Goal: Information Seeking & Learning: Learn about a topic

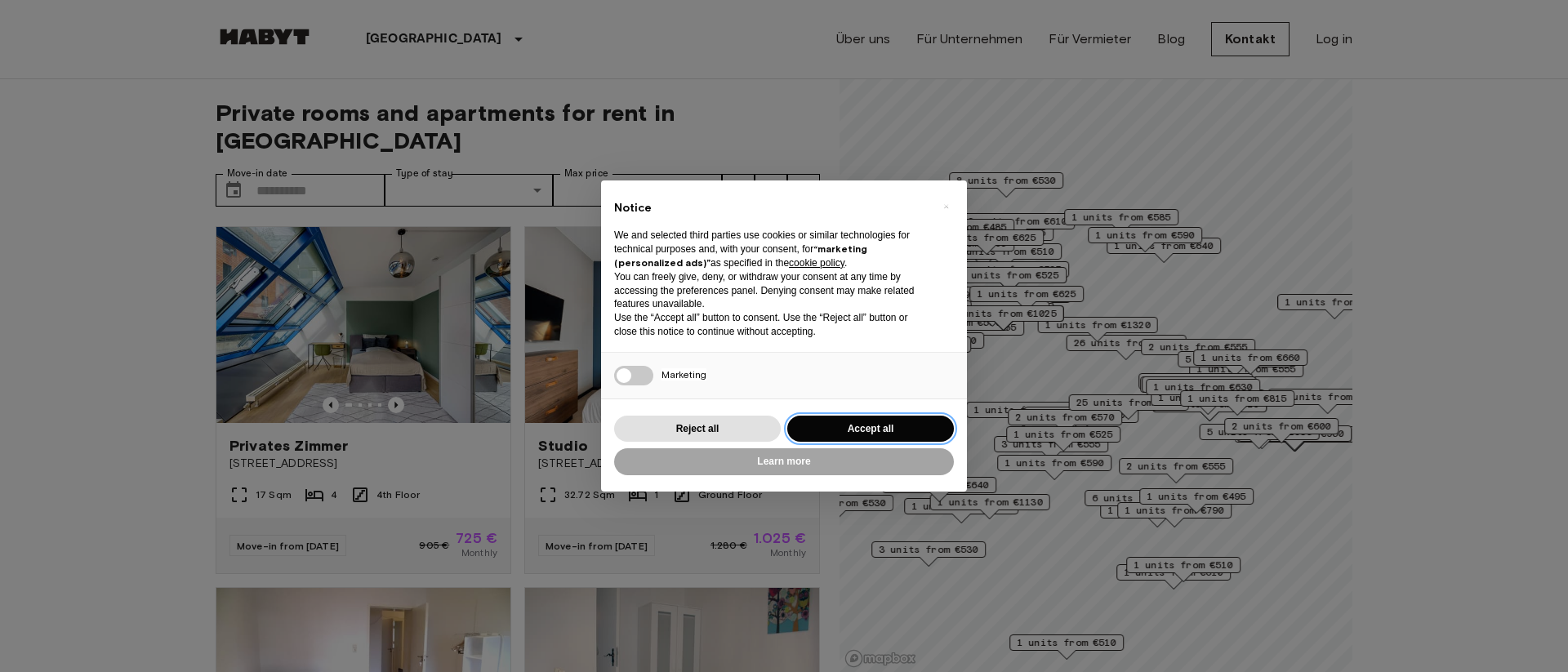
click at [906, 433] on button "Accept all" at bounding box center [870, 429] width 167 height 27
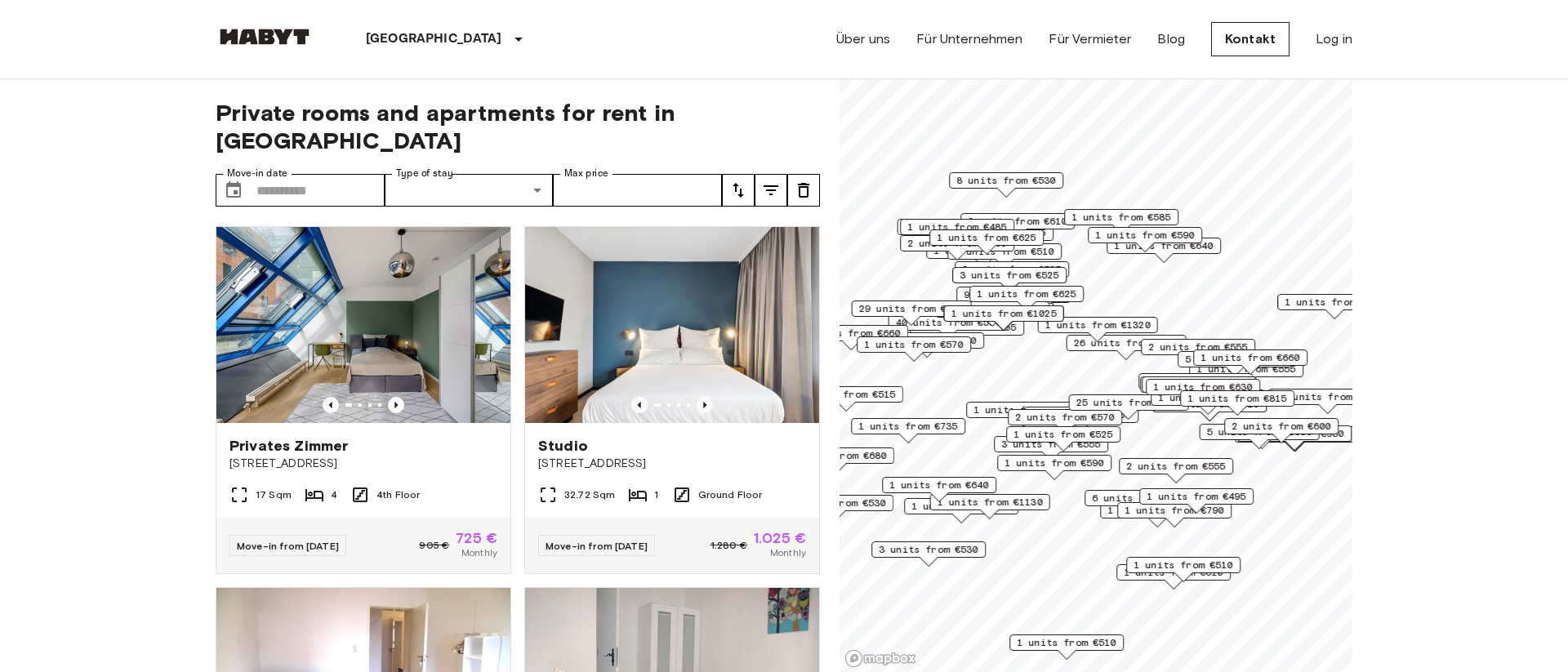
click at [901, 420] on span "1 units from €735" at bounding box center [908, 427] width 100 height 15
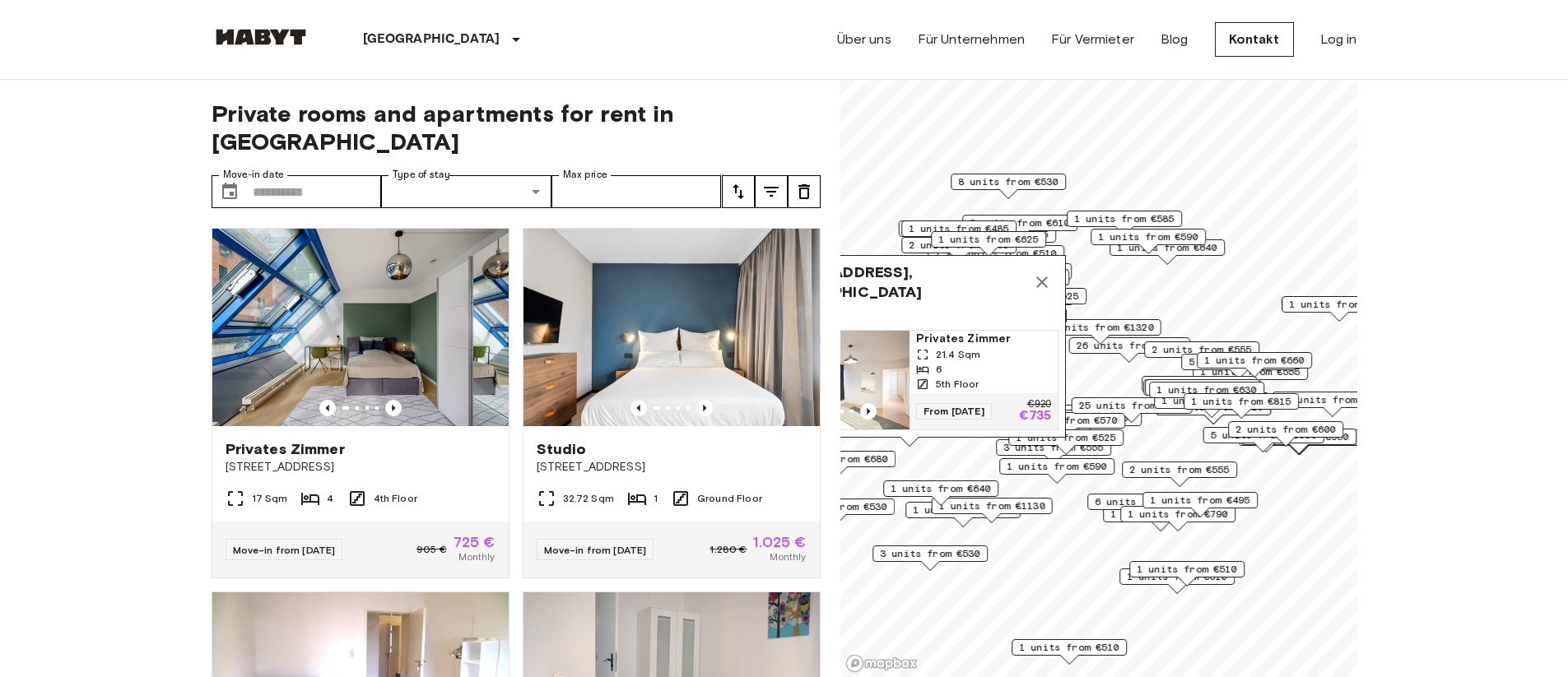
click at [736, 182] on icon "tune" at bounding box center [738, 191] width 19 height 19
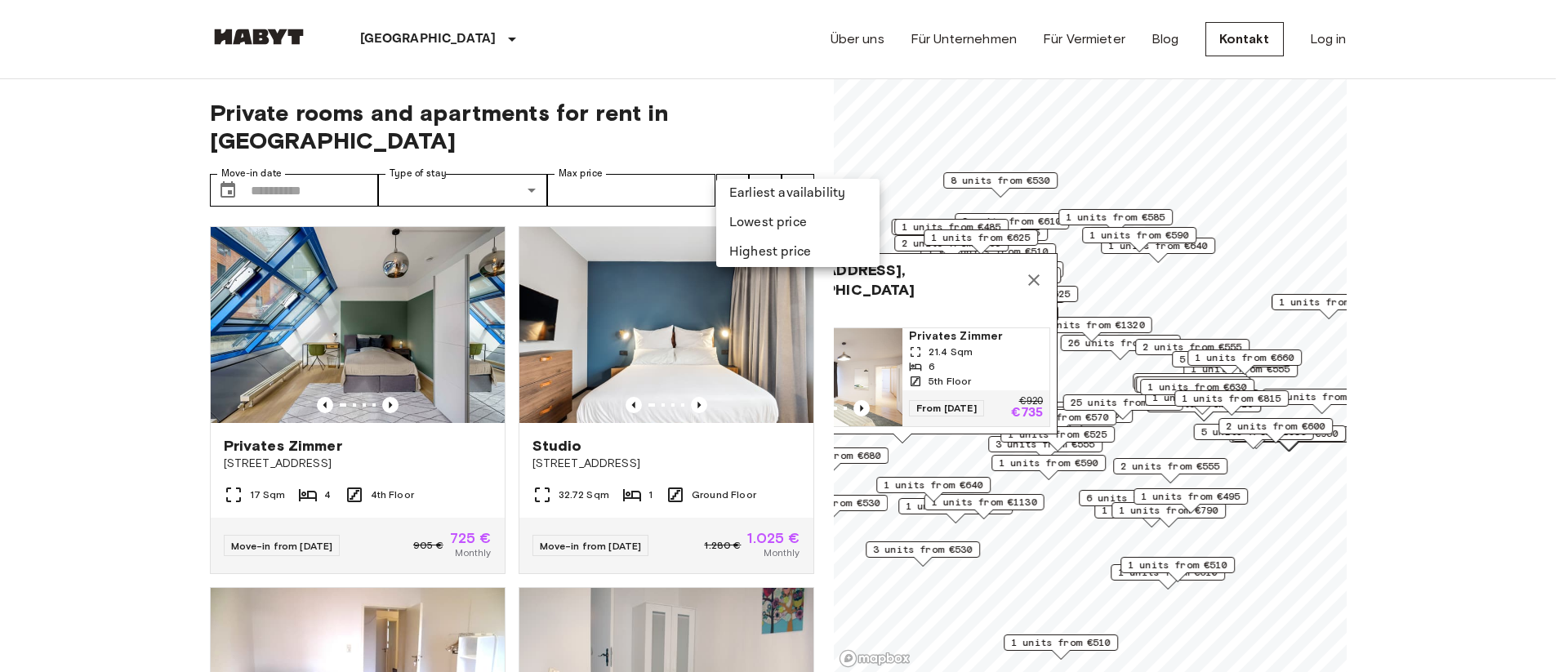
click at [771, 228] on li "Lowest price" at bounding box center [797, 223] width 163 height 29
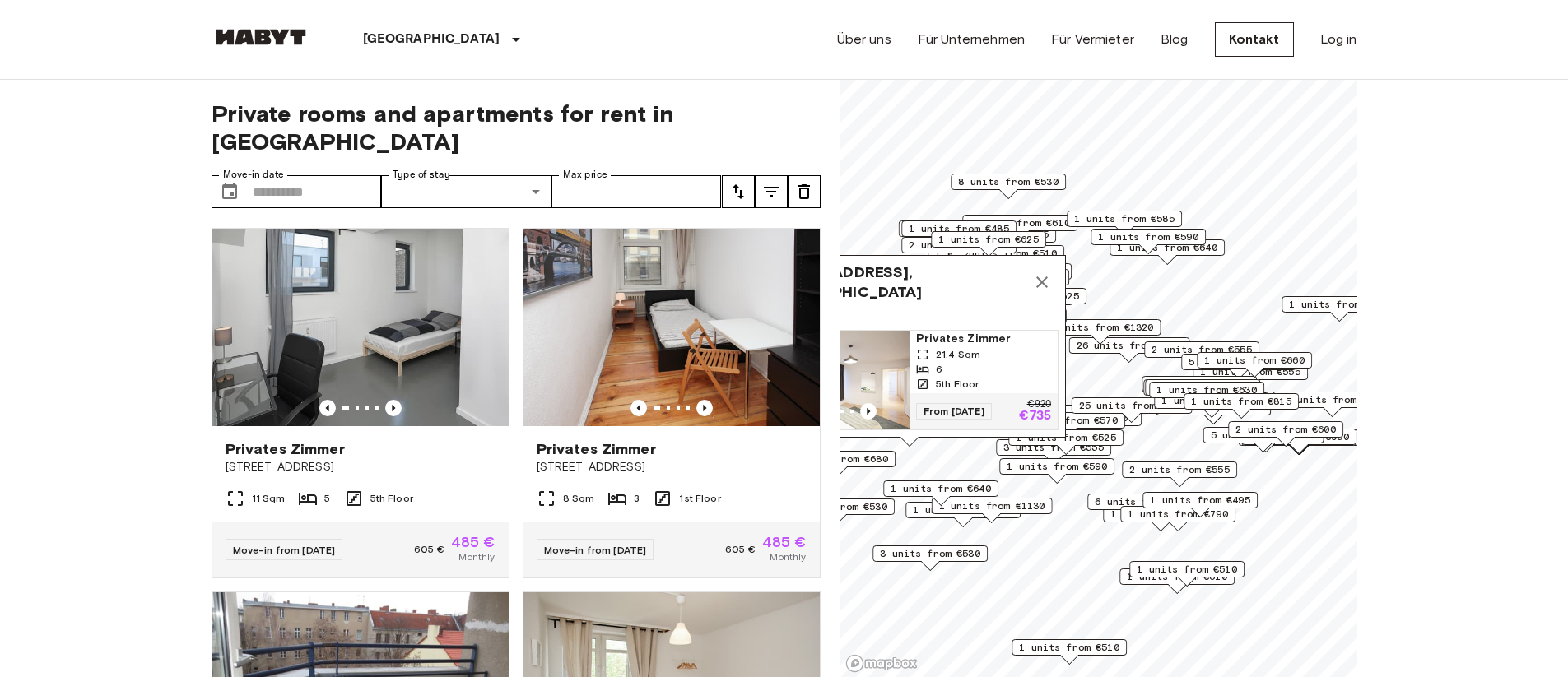
click at [760, 112] on span "Private rooms and apartments for rent in [GEOGRAPHIC_DATA]" at bounding box center [516, 127] width 609 height 56
drag, startPoint x: 1043, startPoint y: 276, endPoint x: 1033, endPoint y: 277, distance: 10.0
click at [1044, 275] on icon "Map marker" at bounding box center [1042, 282] width 19 height 19
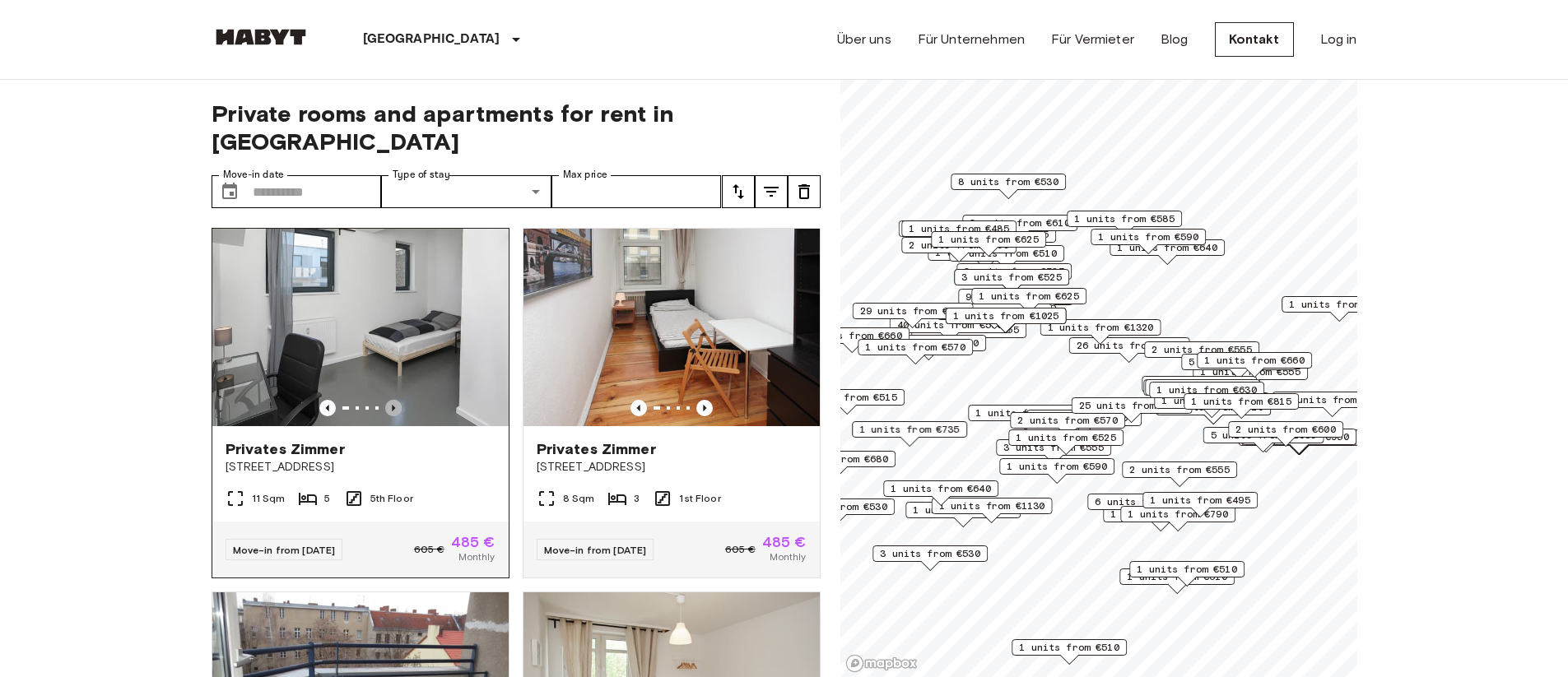
click at [394, 400] on icon "Previous image" at bounding box center [394, 408] width 17 height 17
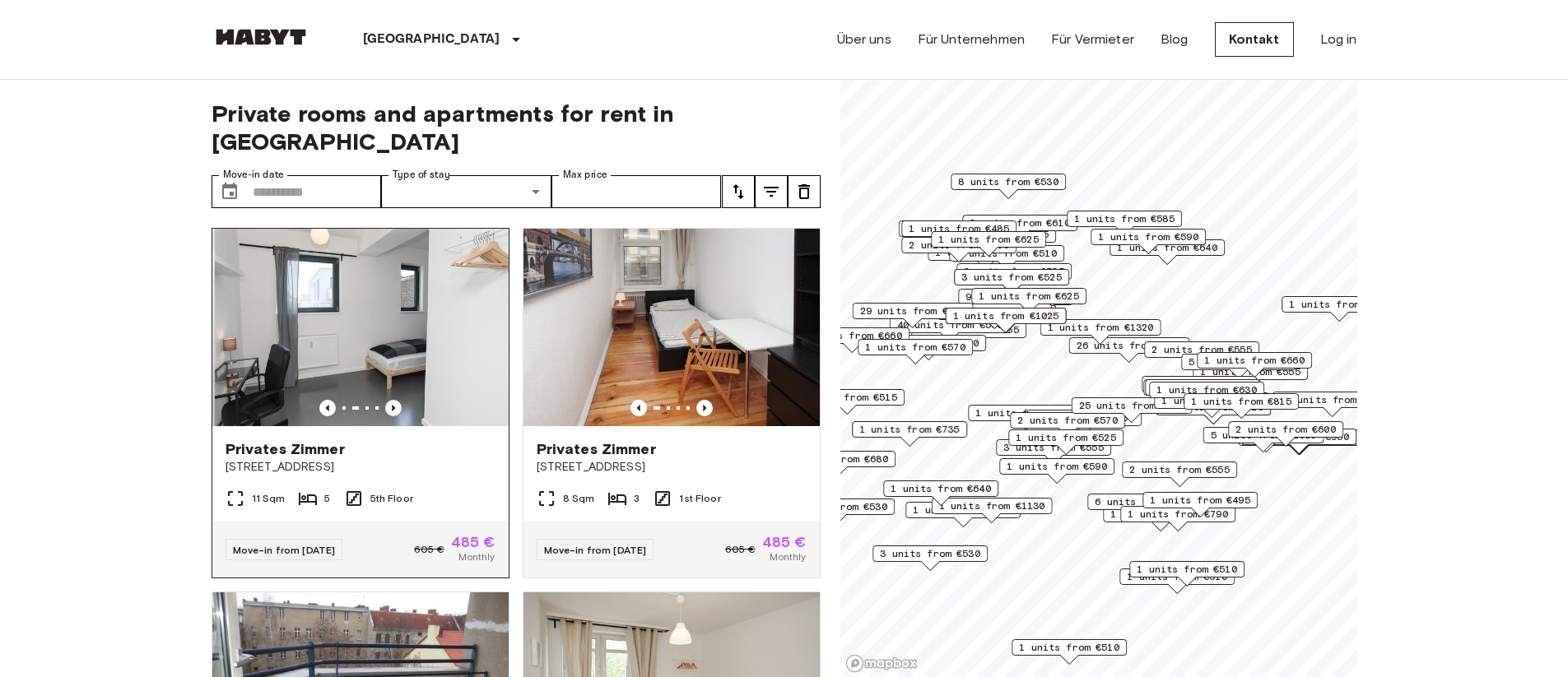
click at [394, 400] on icon "Previous image" at bounding box center [394, 408] width 17 height 17
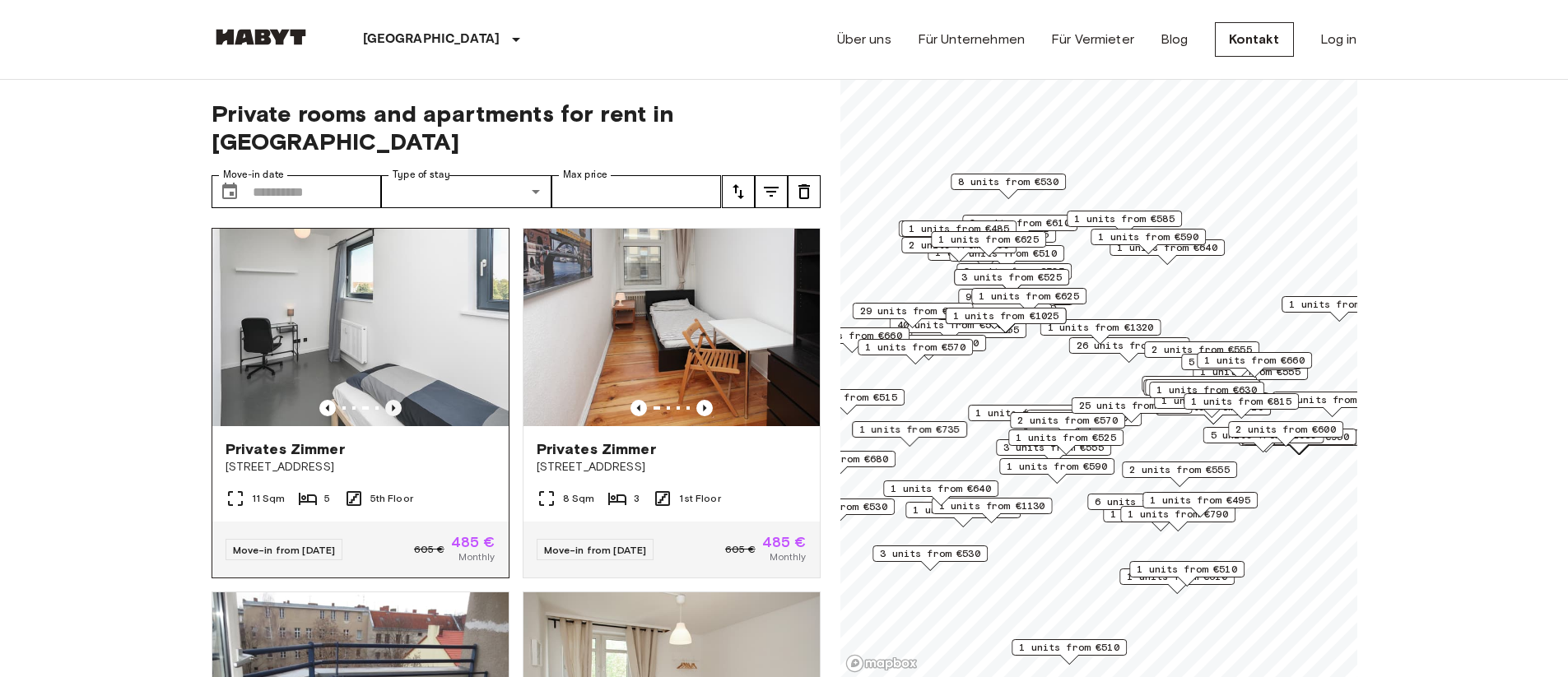
click at [394, 400] on icon "Previous image" at bounding box center [394, 408] width 17 height 17
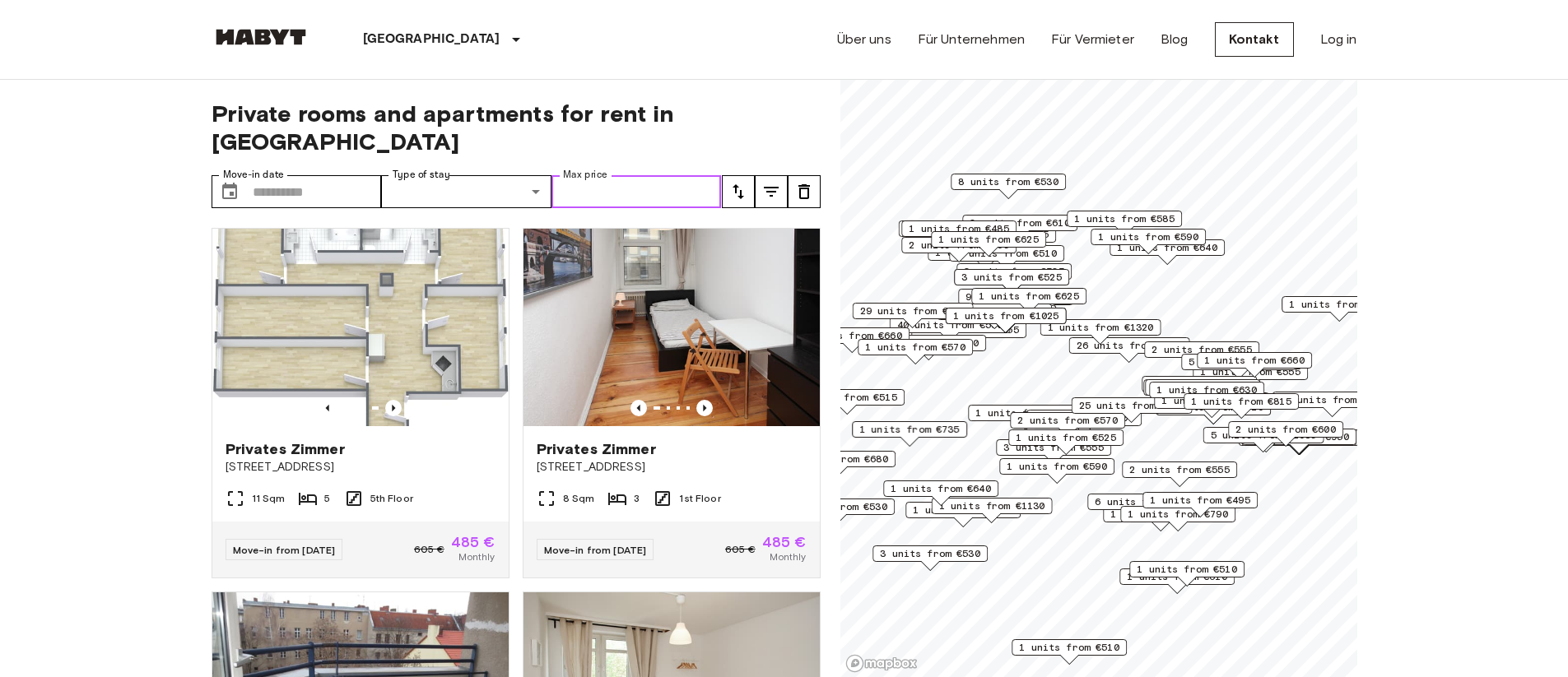
click at [624, 175] on input "Max price" at bounding box center [637, 191] width 170 height 33
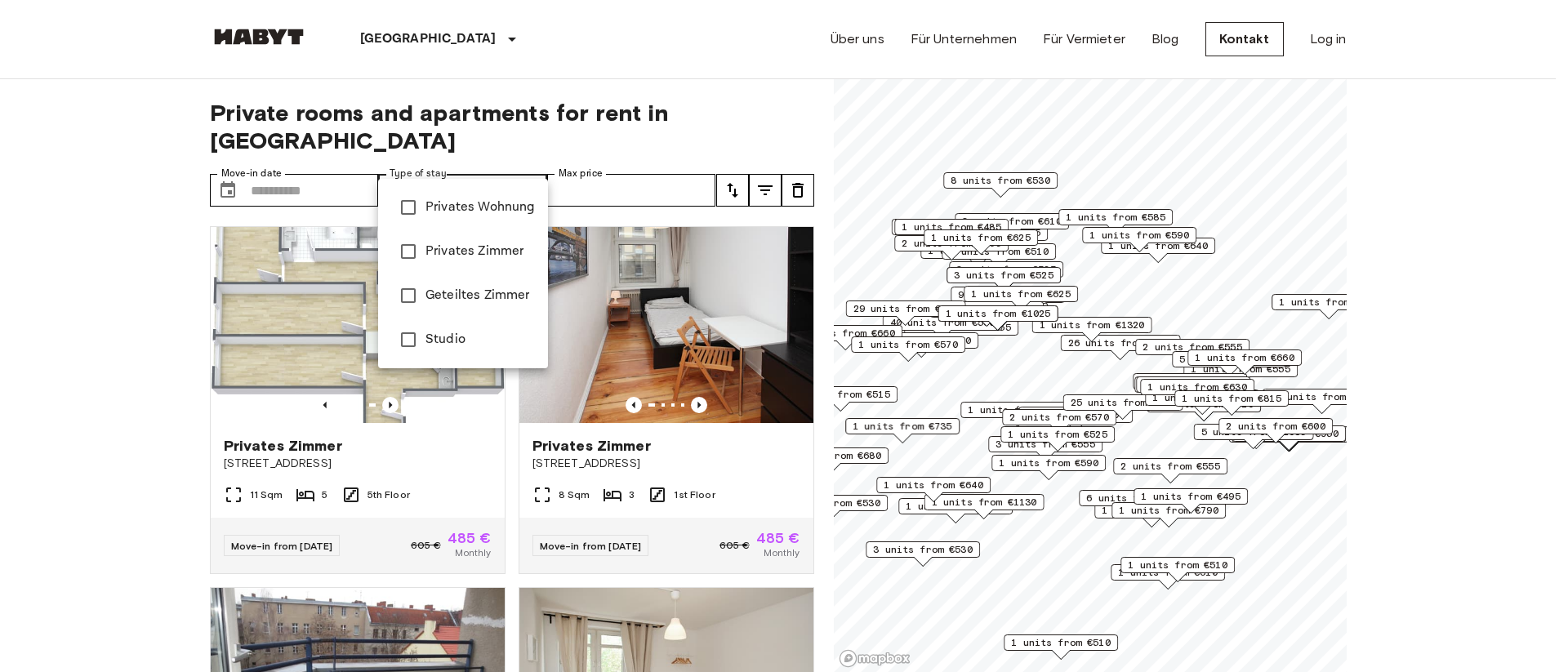
click at [527, 169] on div at bounding box center [784, 336] width 1568 height 672
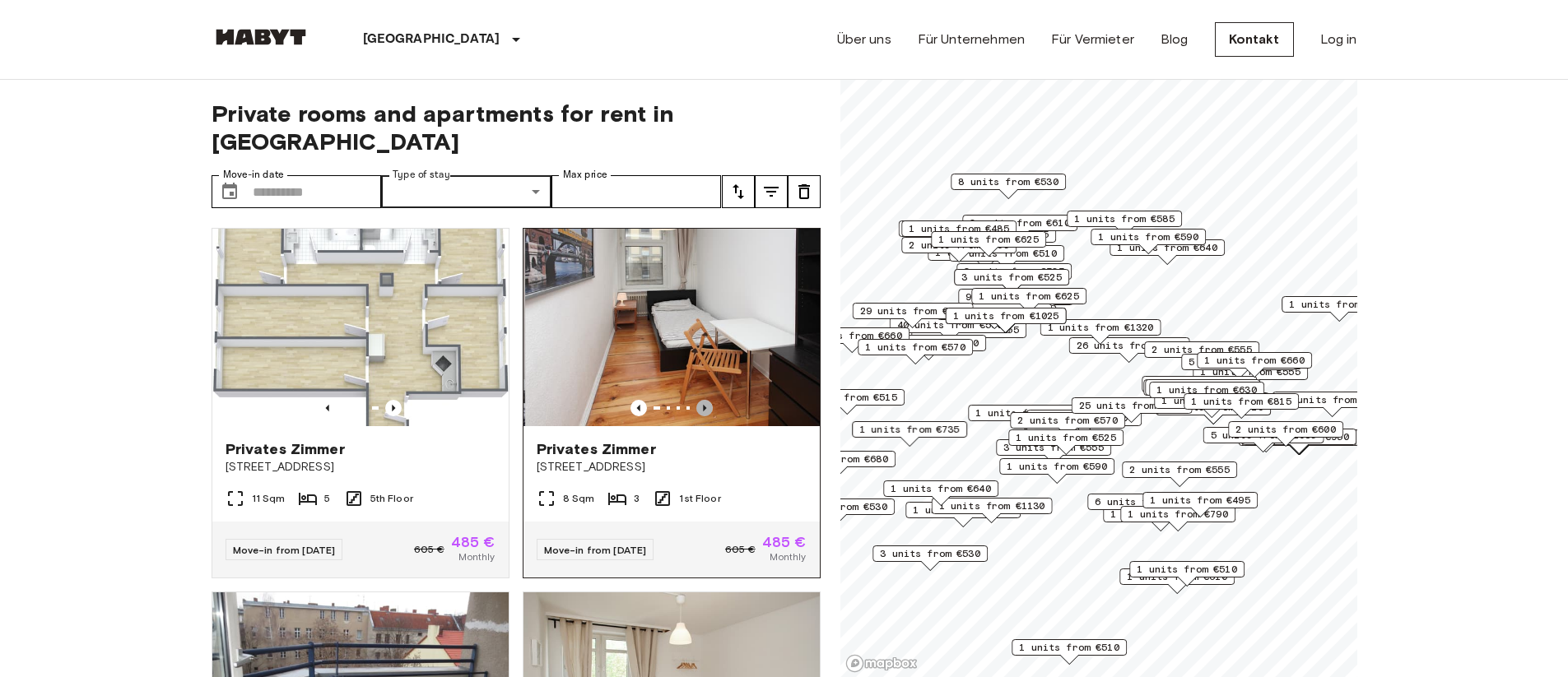
click at [697, 400] on icon "Previous image" at bounding box center [705, 408] width 17 height 17
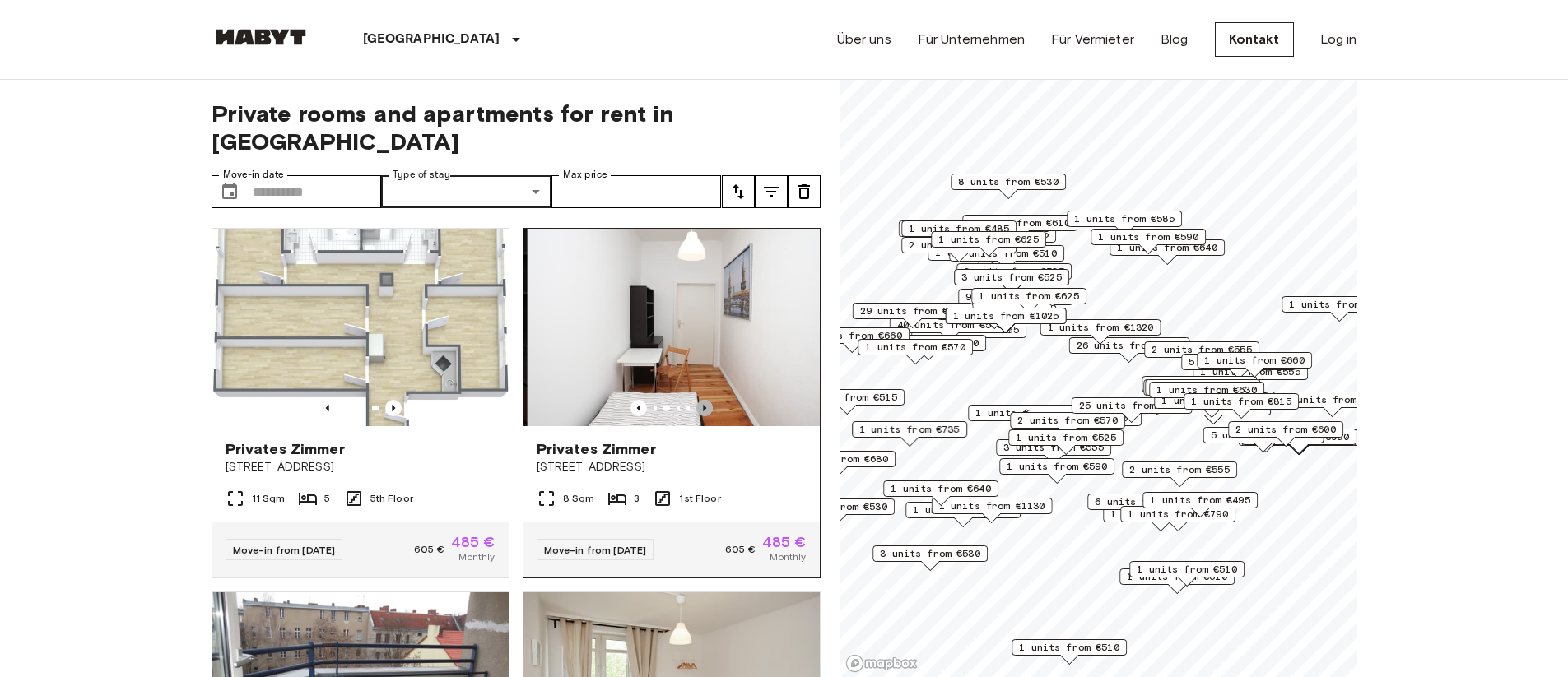
click at [697, 400] on icon "Previous image" at bounding box center [705, 408] width 17 height 17
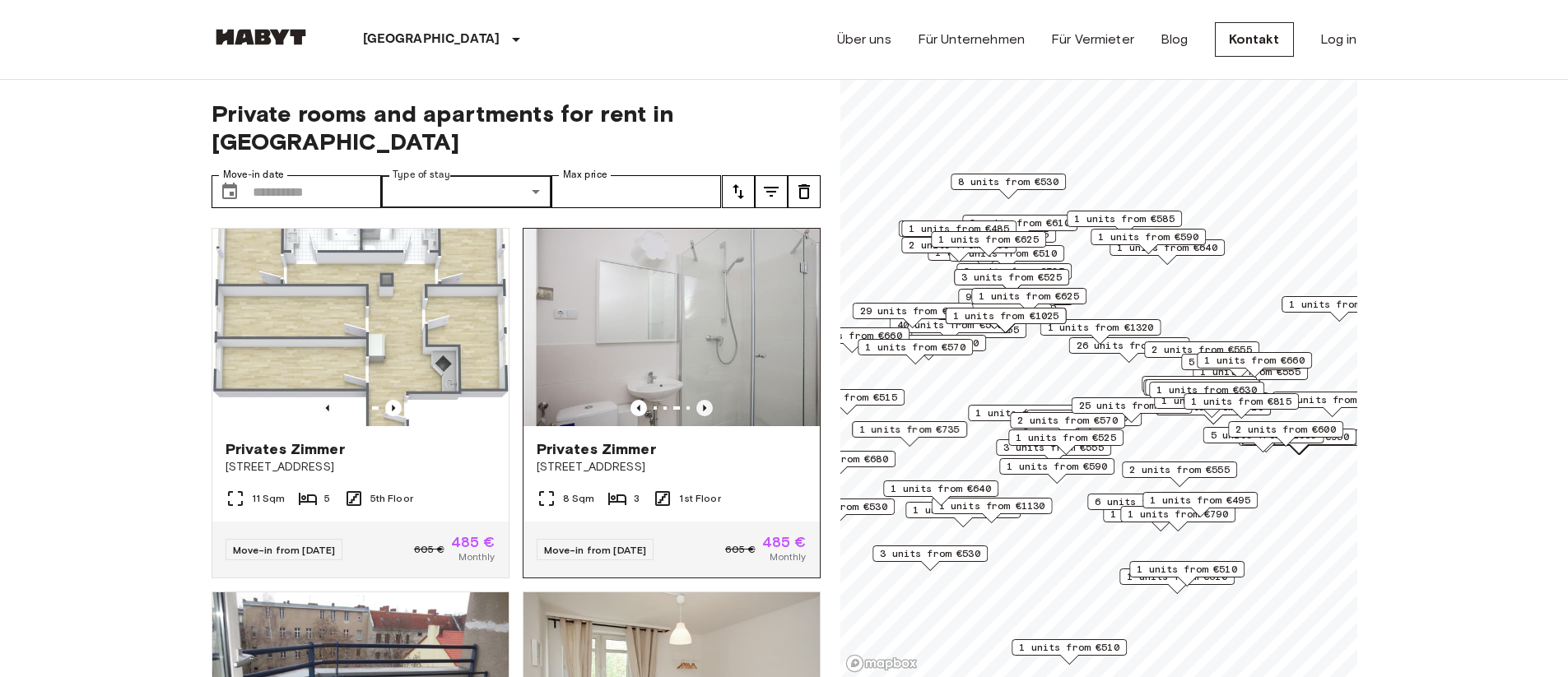
click at [697, 400] on icon "Previous image" at bounding box center [705, 408] width 17 height 17
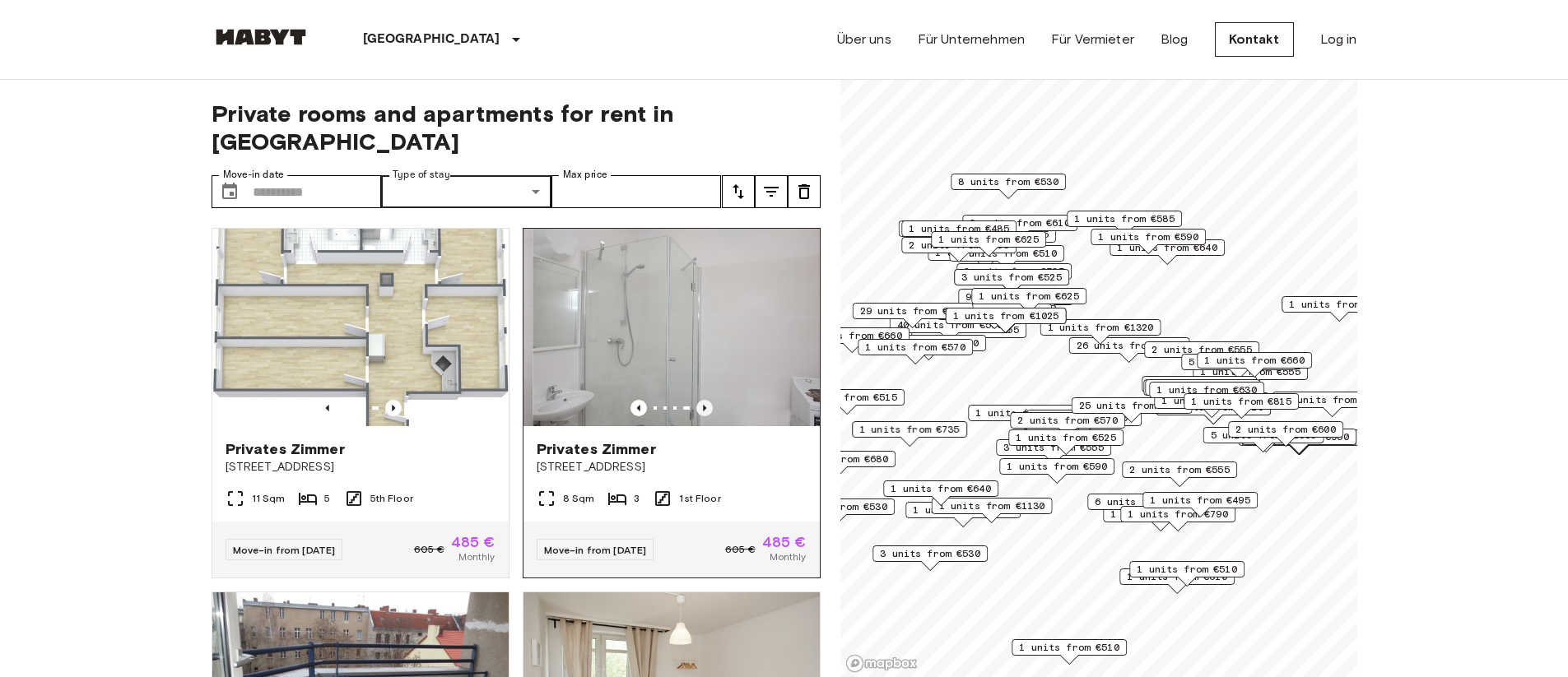
click at [703, 405] on icon "Previous image" at bounding box center [704, 408] width 3 height 7
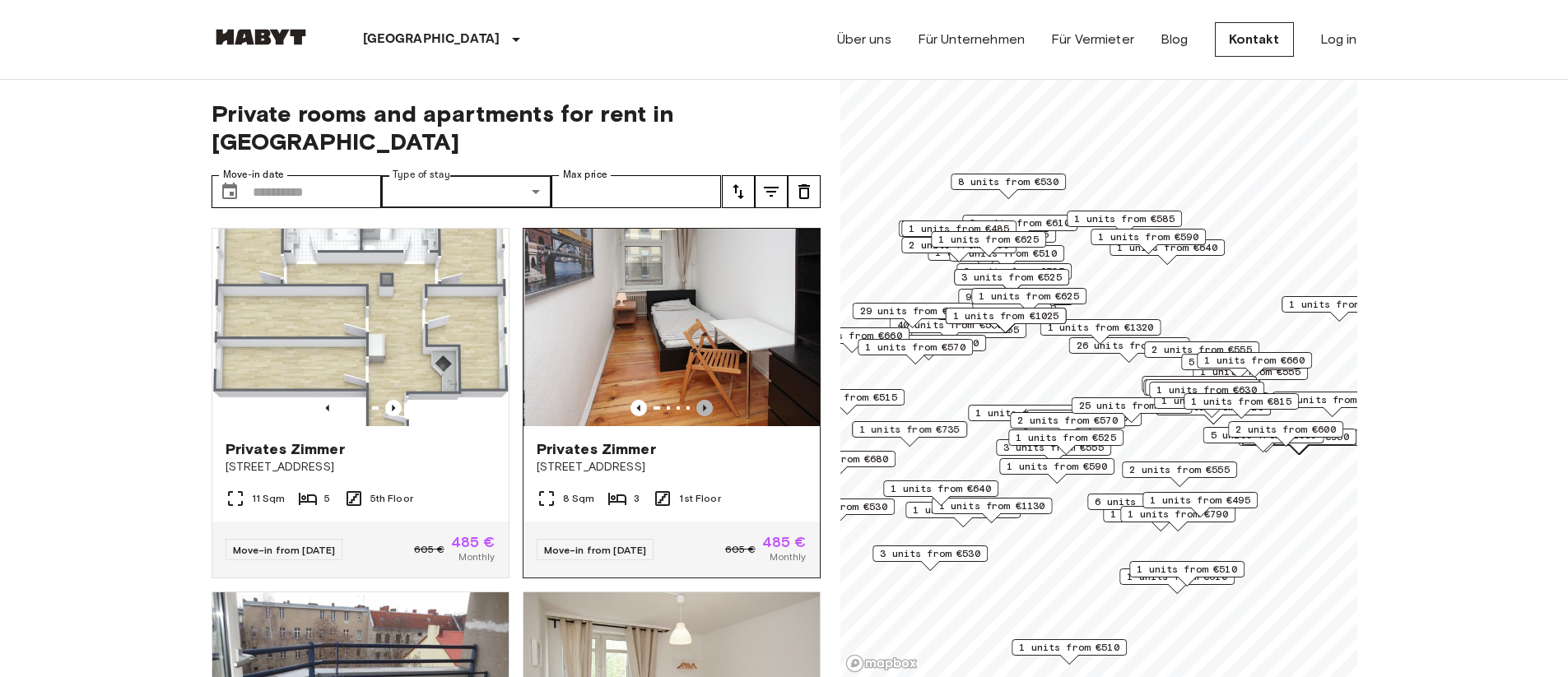
click at [703, 405] on icon "Previous image" at bounding box center [704, 408] width 3 height 7
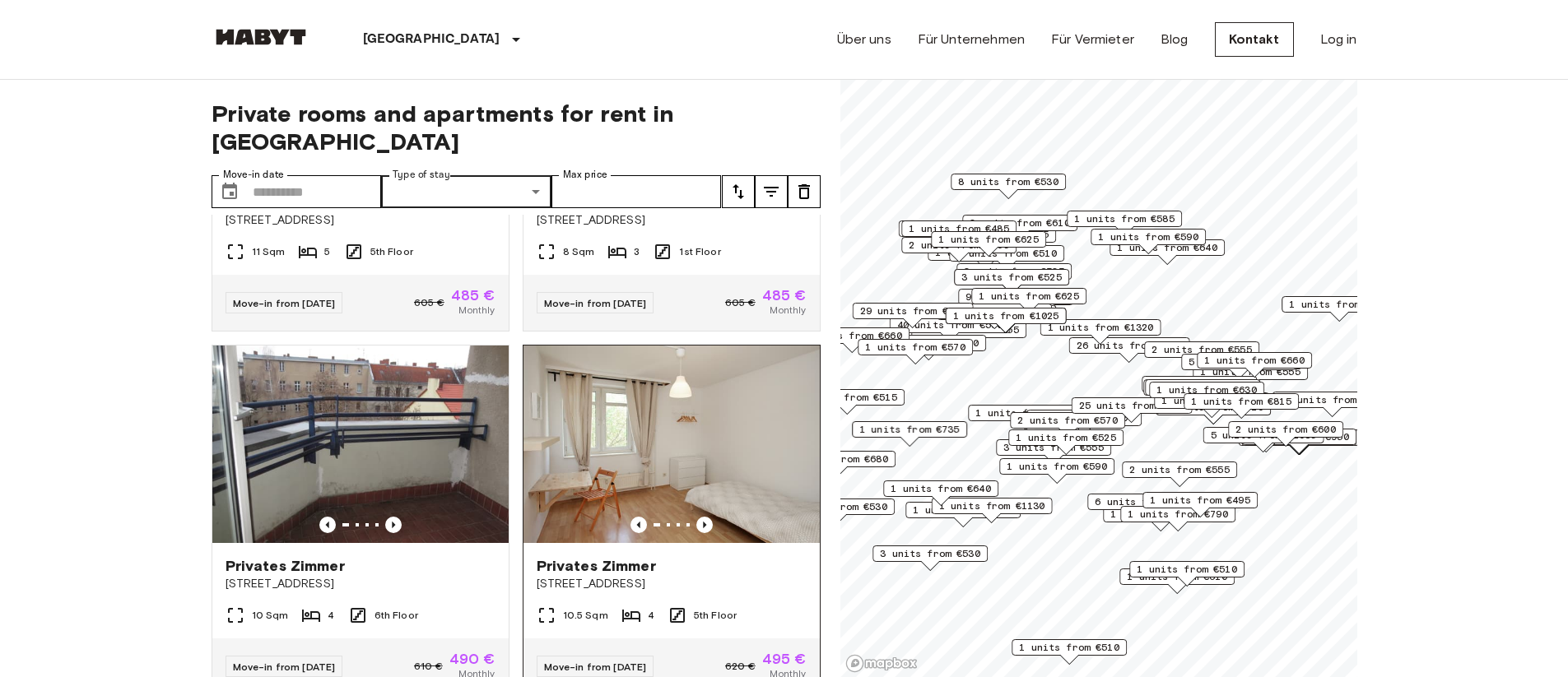
scroll to position [411, 0]
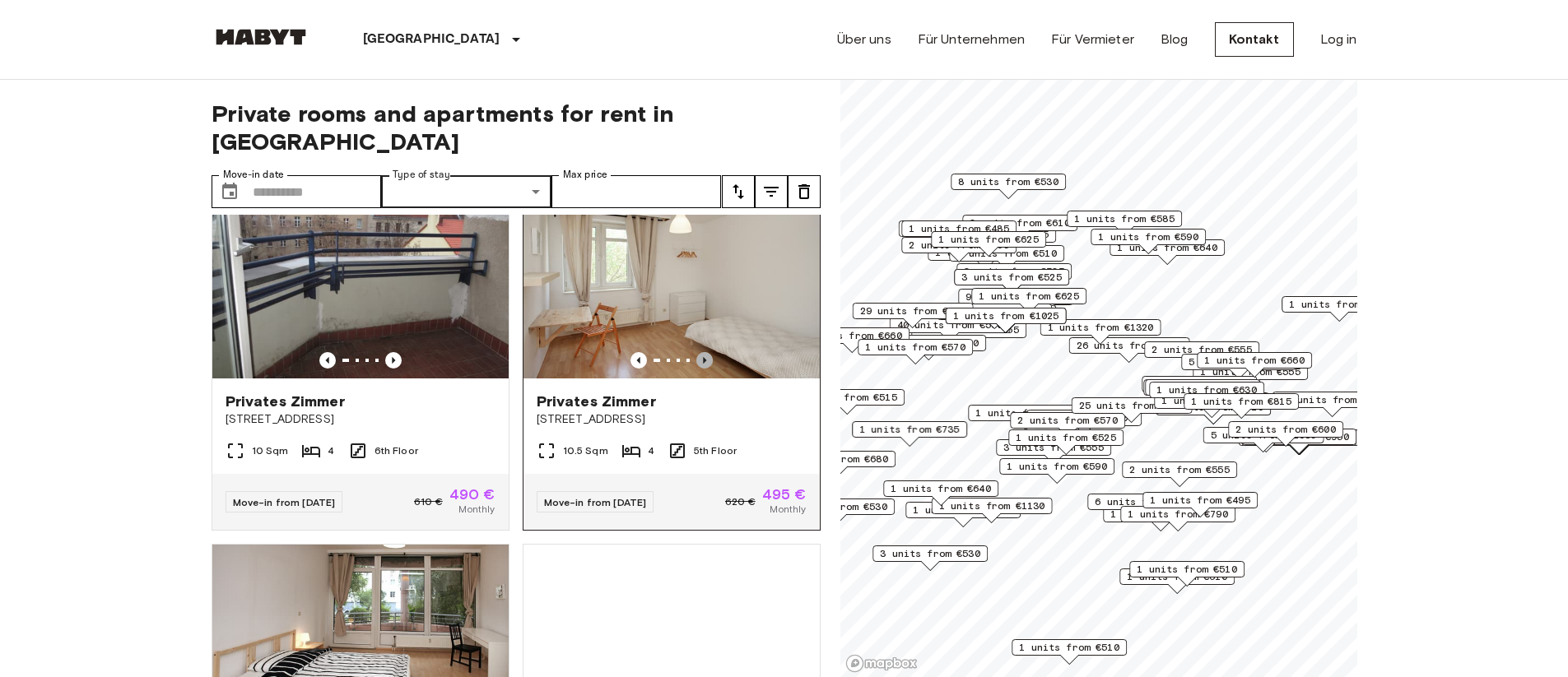
click at [703, 357] on icon "Previous image" at bounding box center [704, 361] width 3 height 7
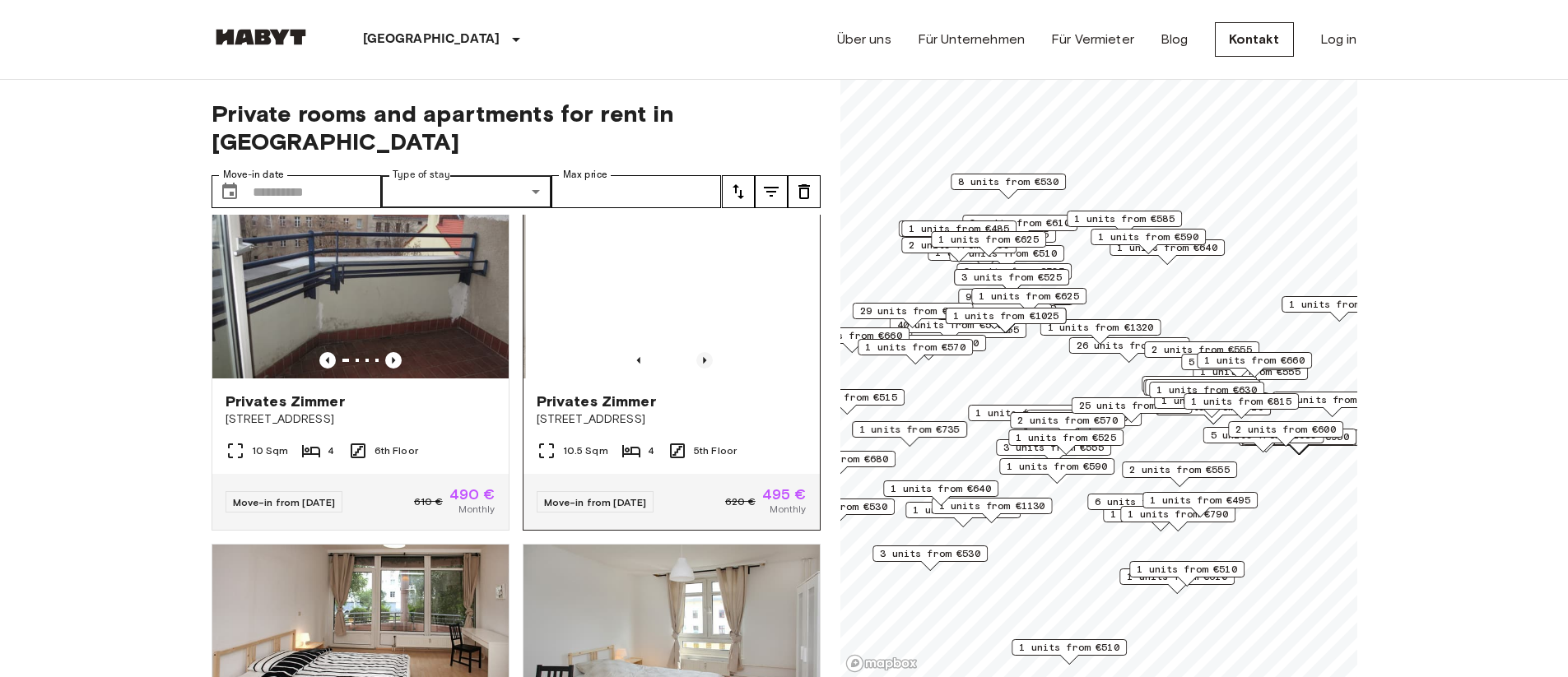
click at [703, 357] on icon "Previous image" at bounding box center [704, 361] width 3 height 7
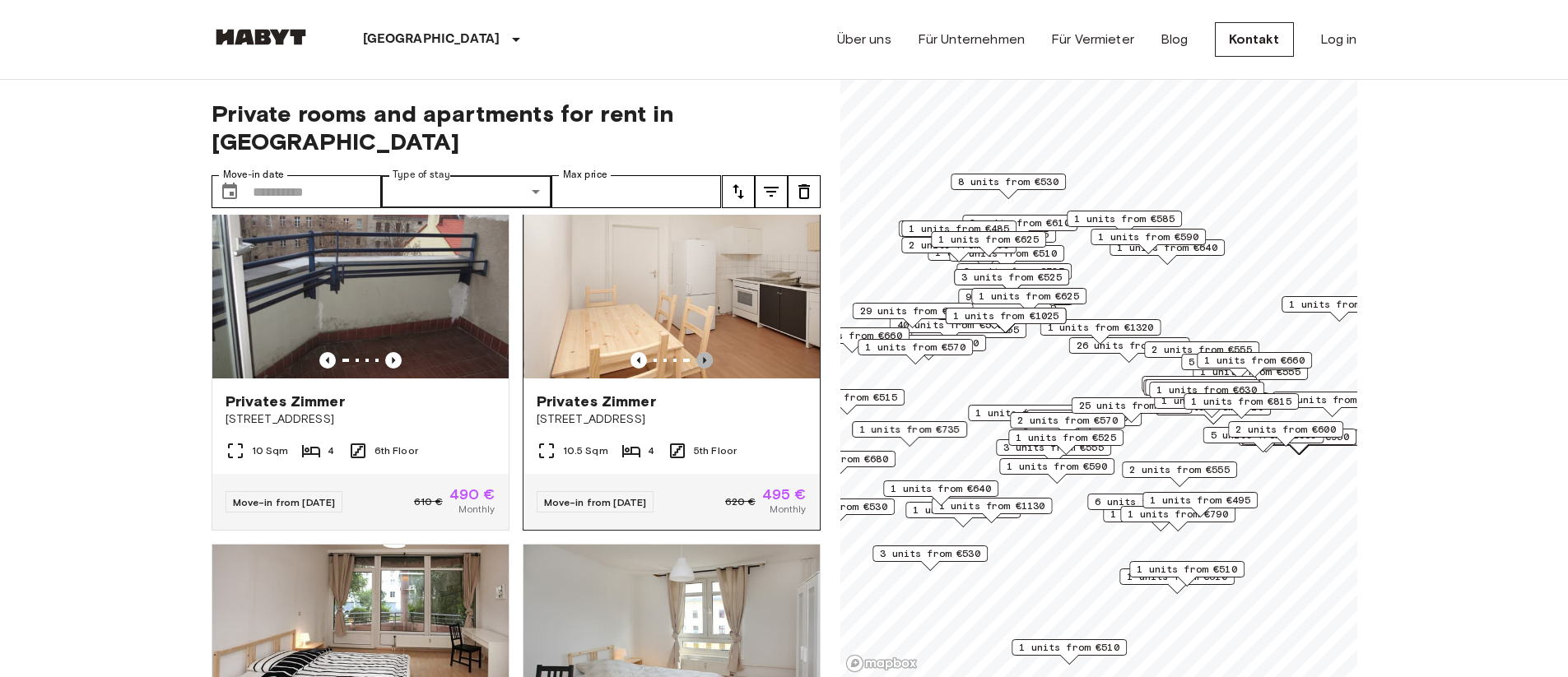
click at [703, 357] on icon "Previous image" at bounding box center [704, 361] width 3 height 7
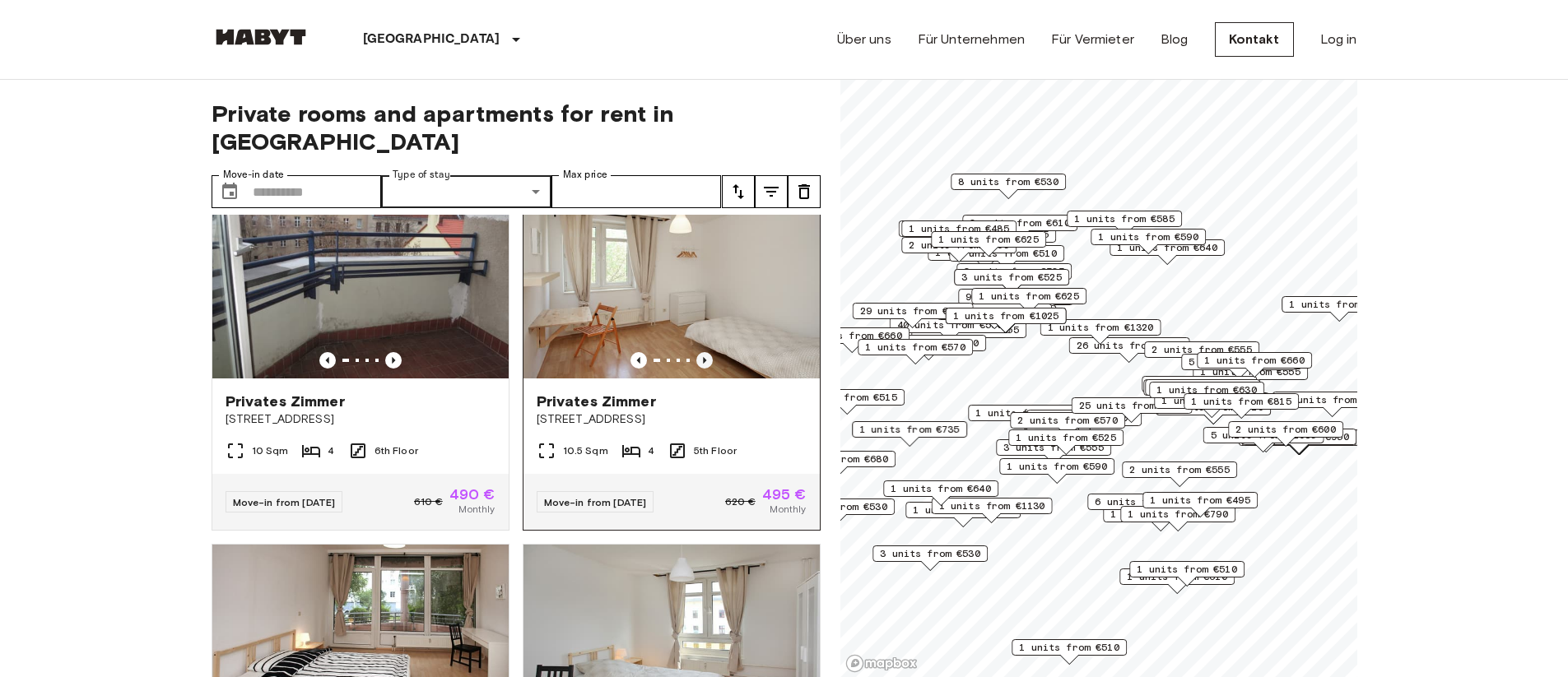
scroll to position [740, 0]
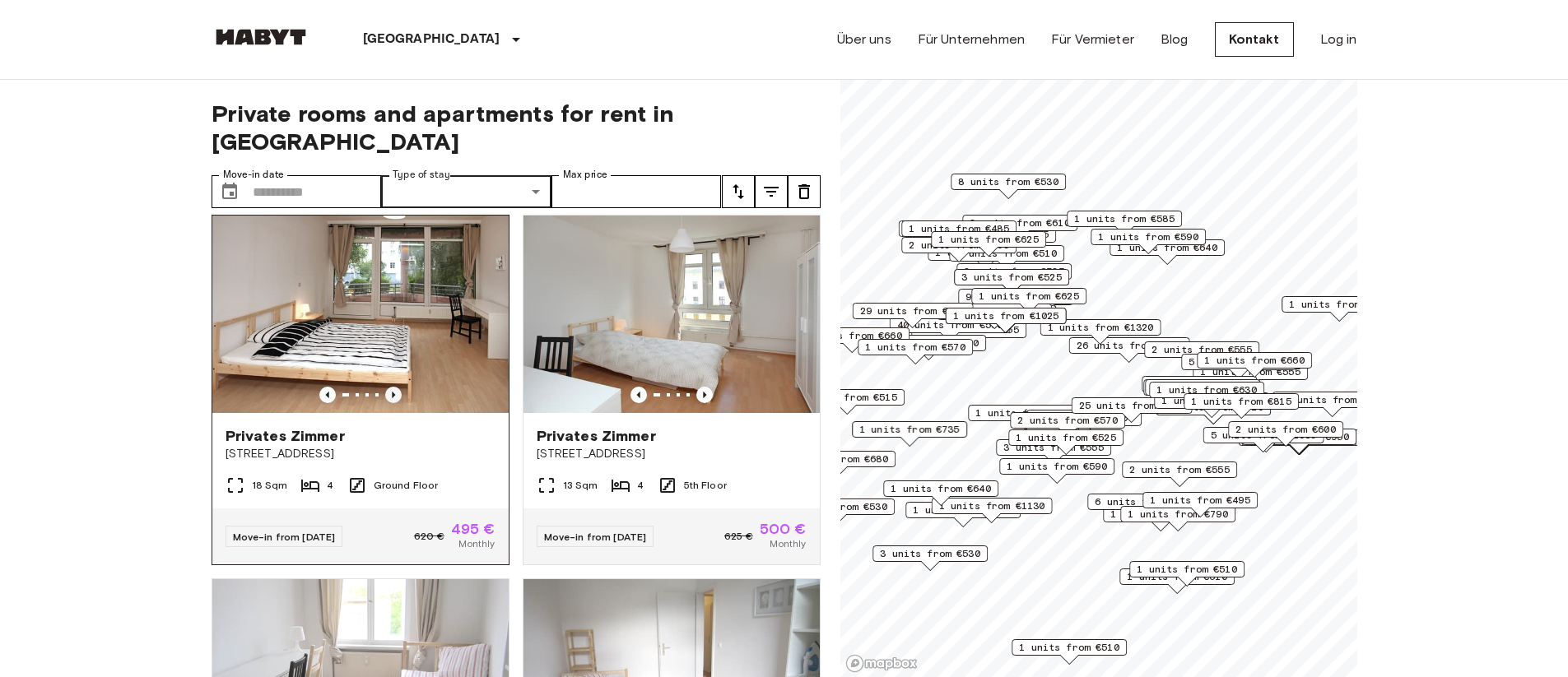
click at [390, 387] on icon "Previous image" at bounding box center [394, 395] width 17 height 17
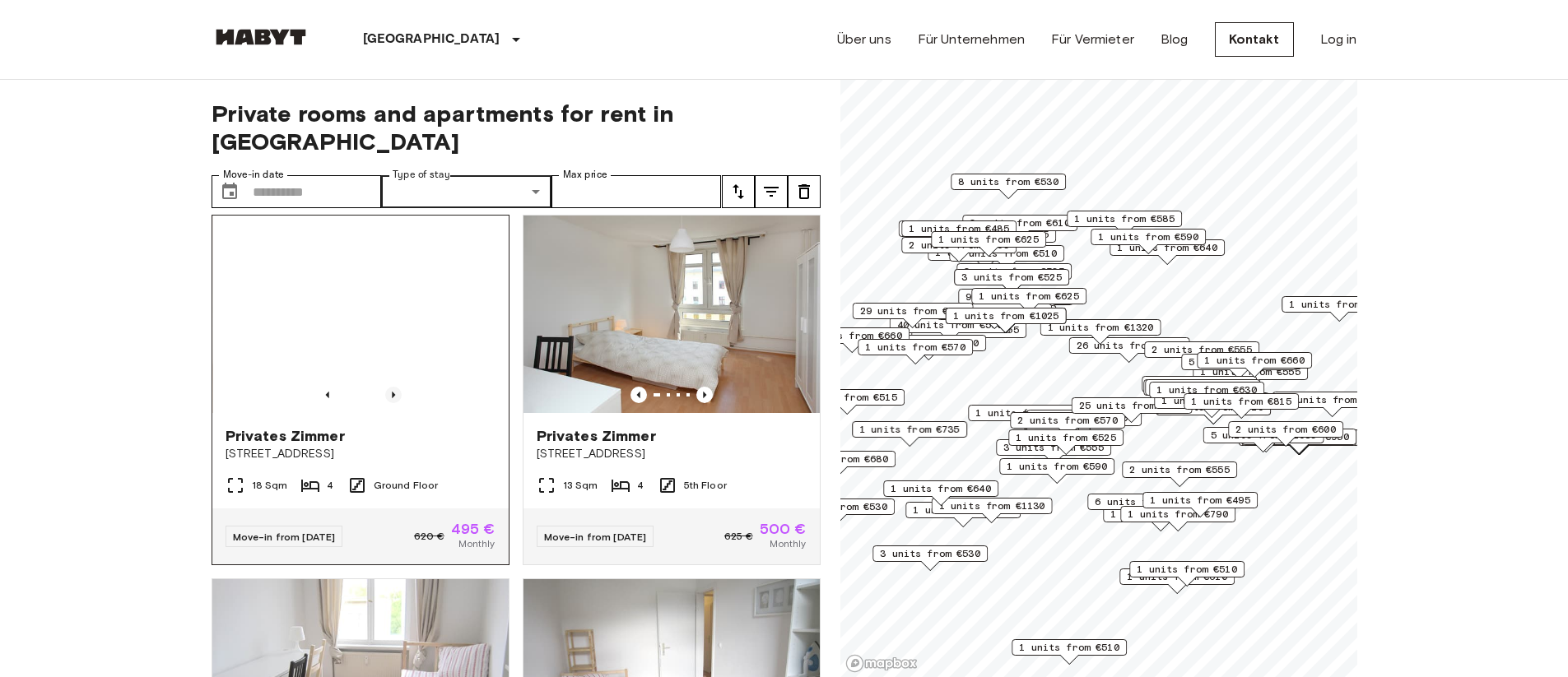
click at [390, 387] on icon "Previous image" at bounding box center [394, 395] width 17 height 17
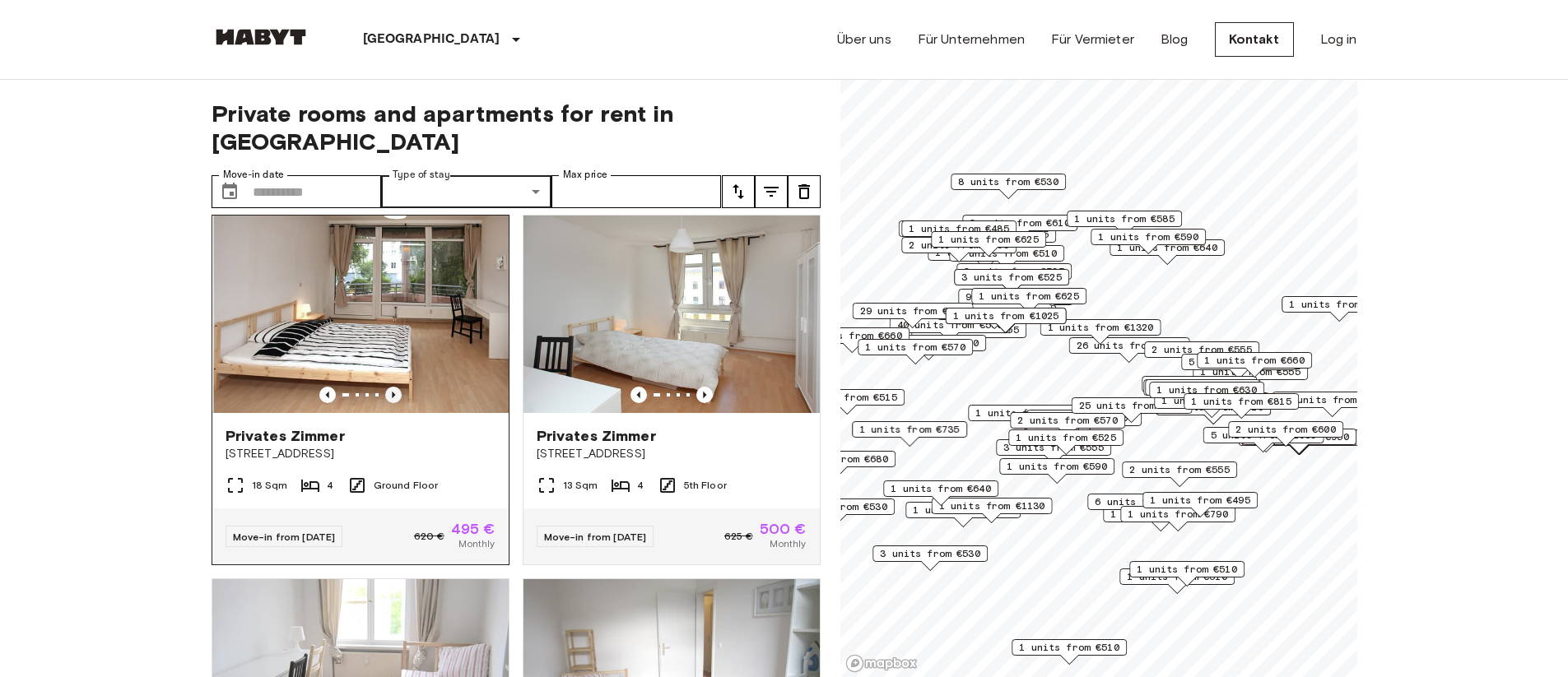
click at [390, 387] on icon "Previous image" at bounding box center [394, 395] width 17 height 17
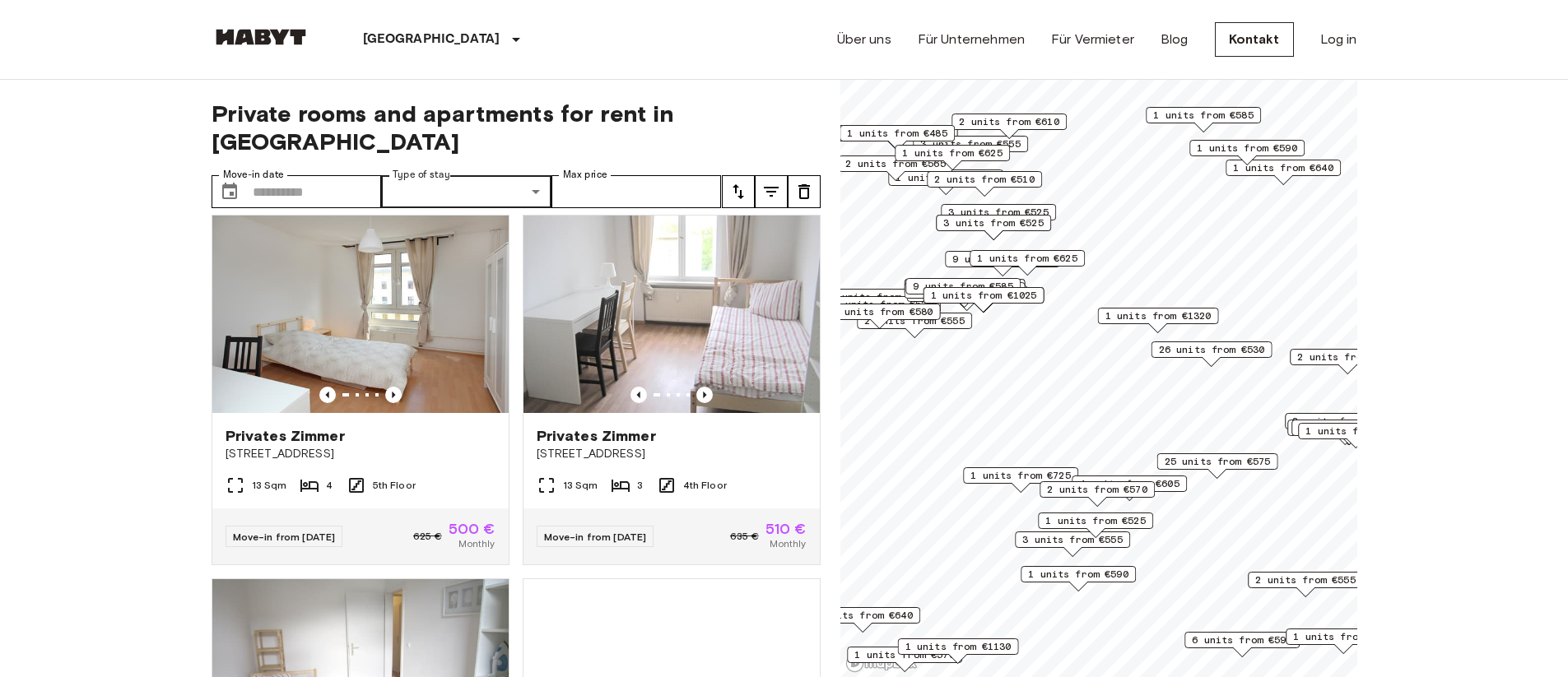
scroll to position [368, 0]
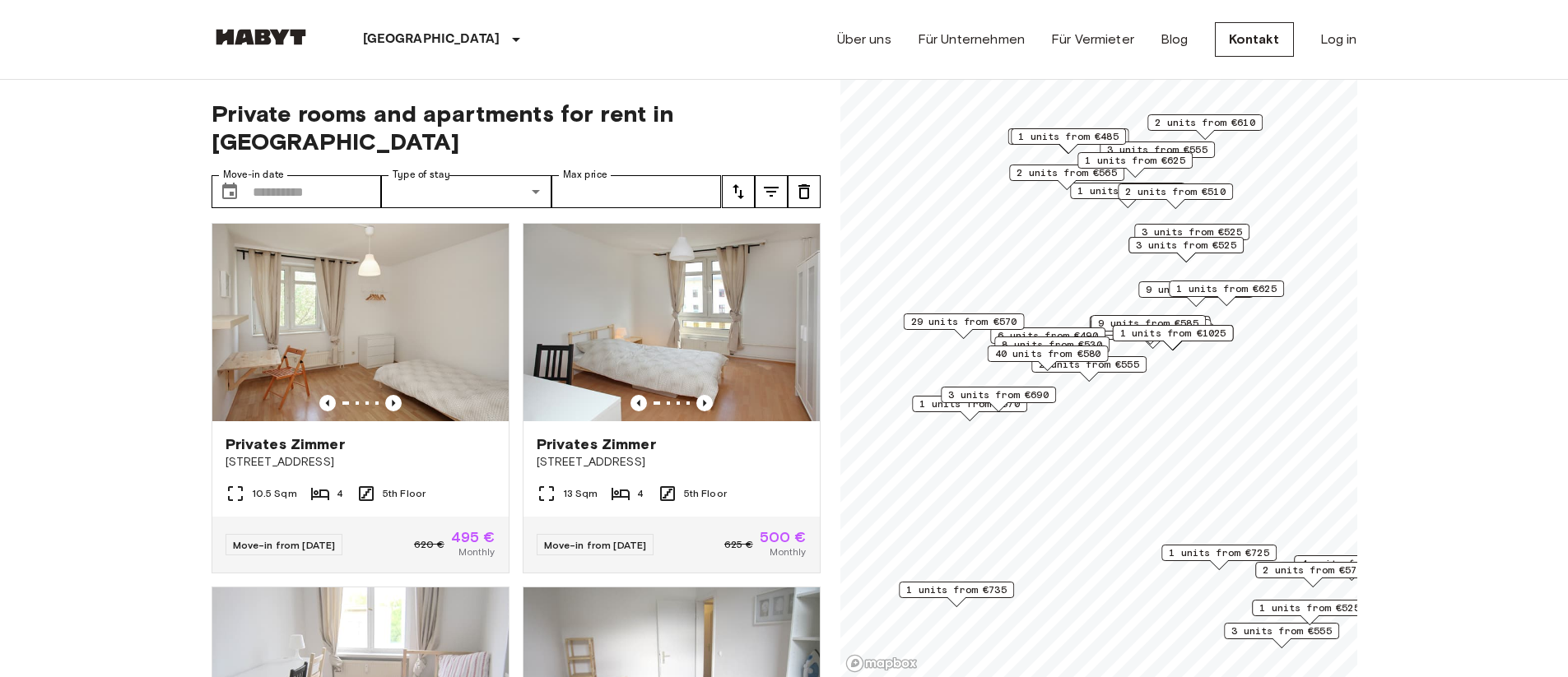
scroll to position [329, 0]
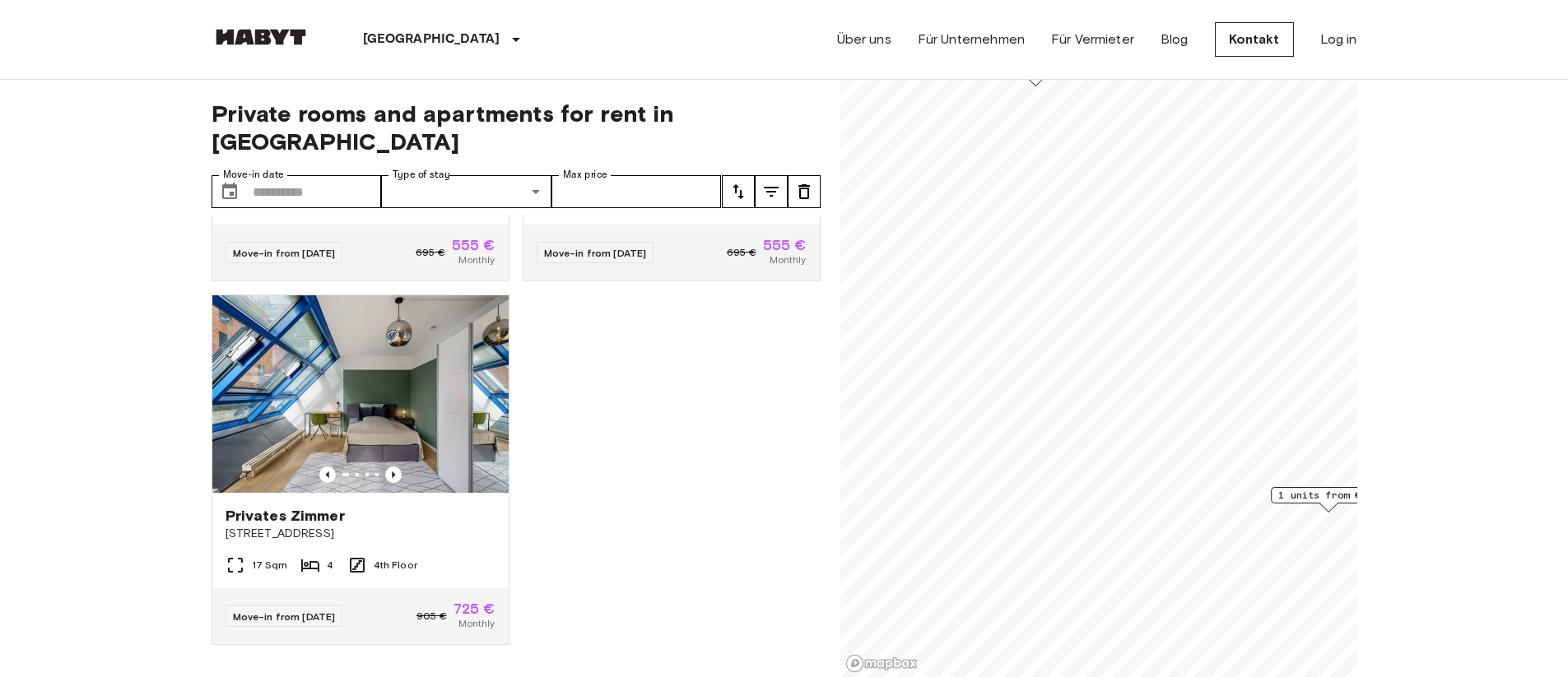
scroll to position [298, 0]
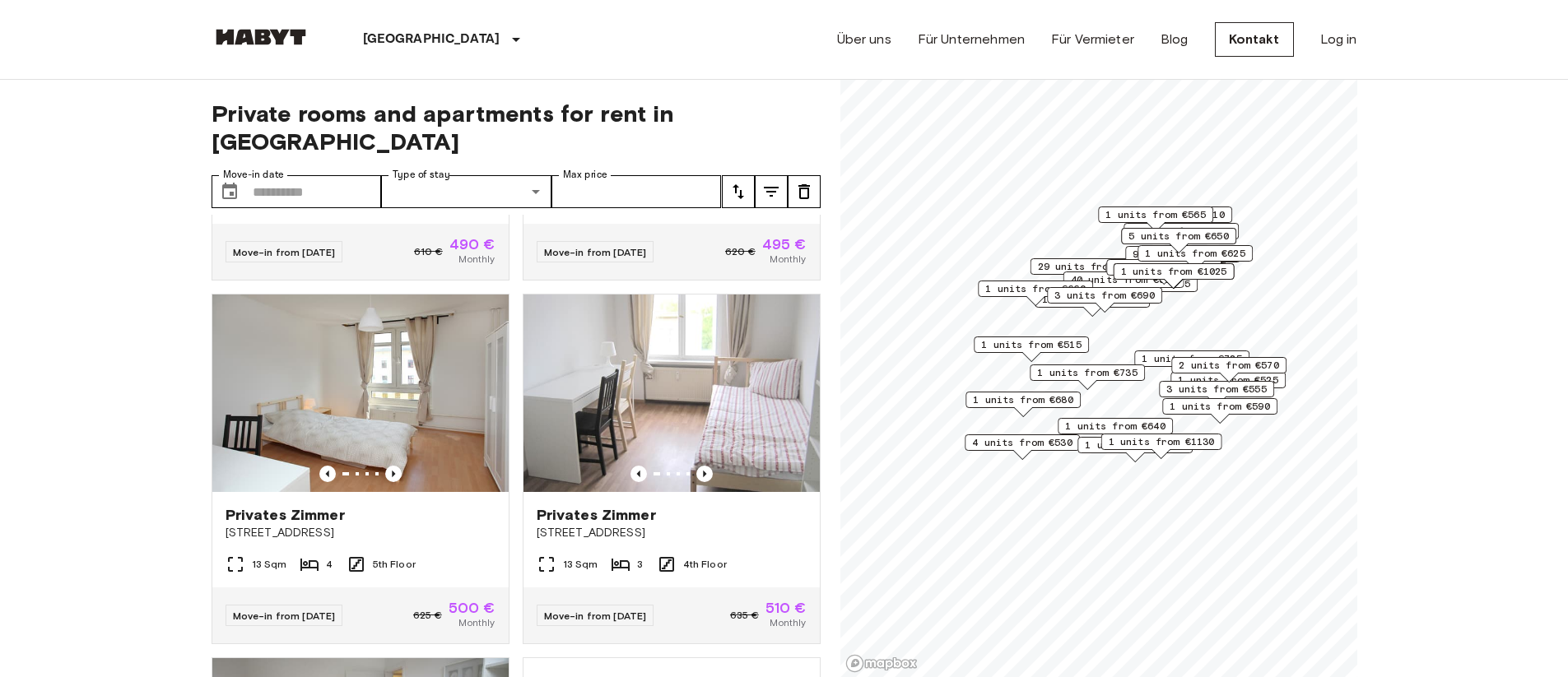
scroll to position [6992, 0]
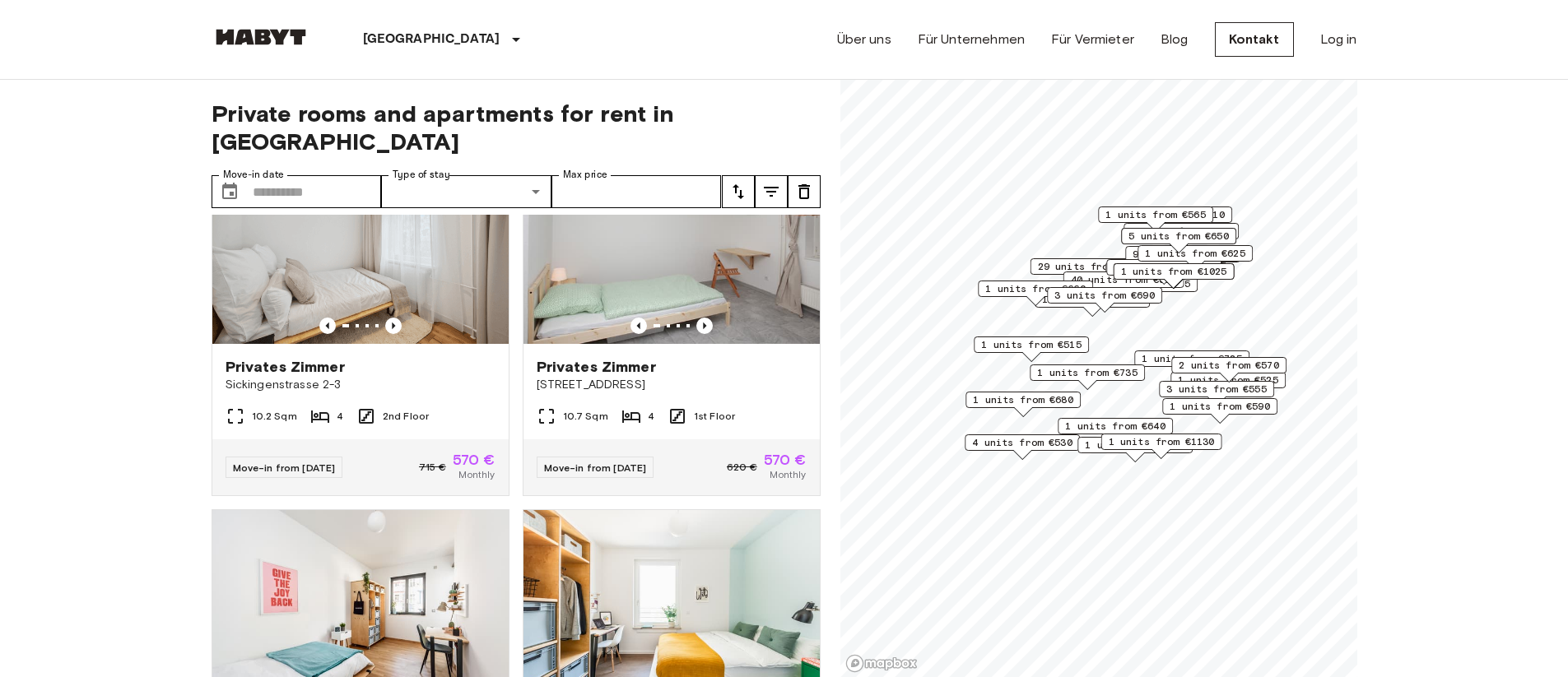
scroll to position [14429, 0]
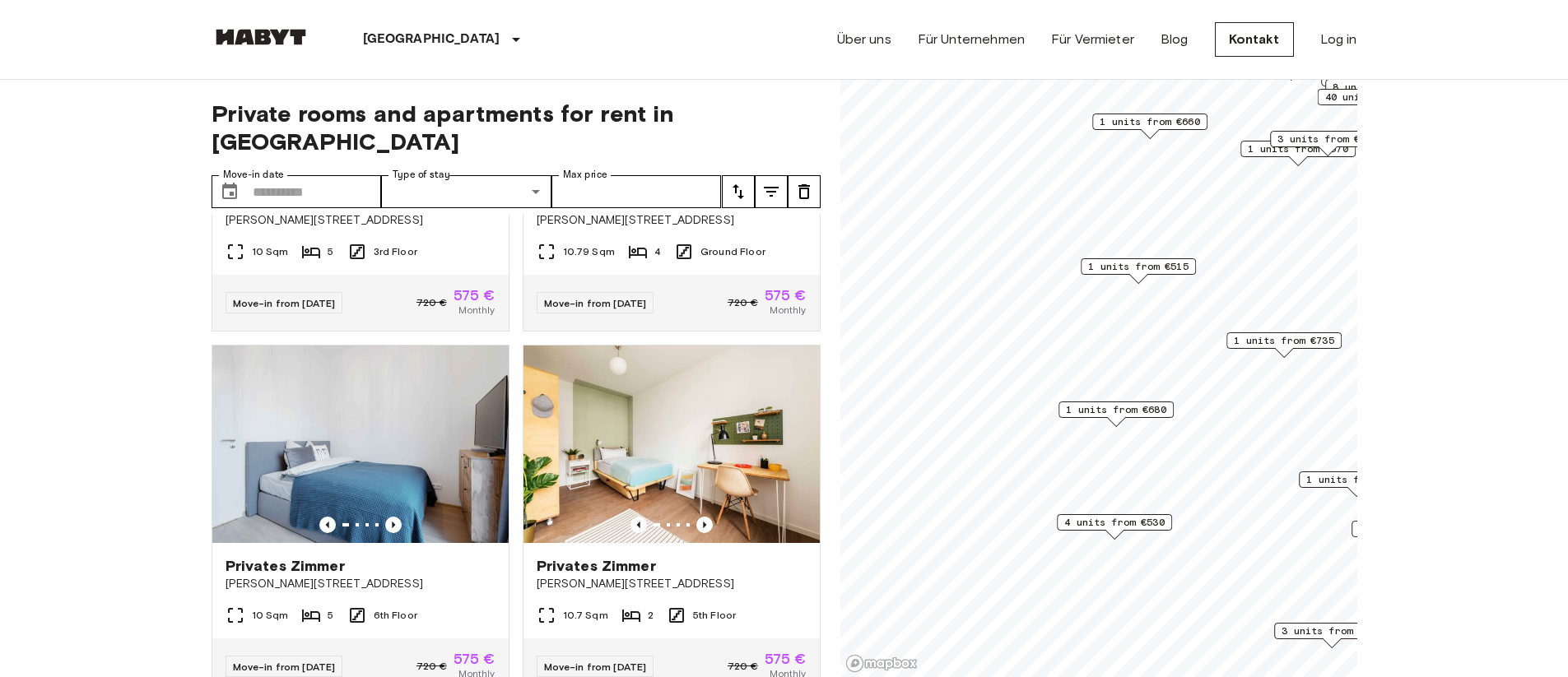
scroll to position [29303, 0]
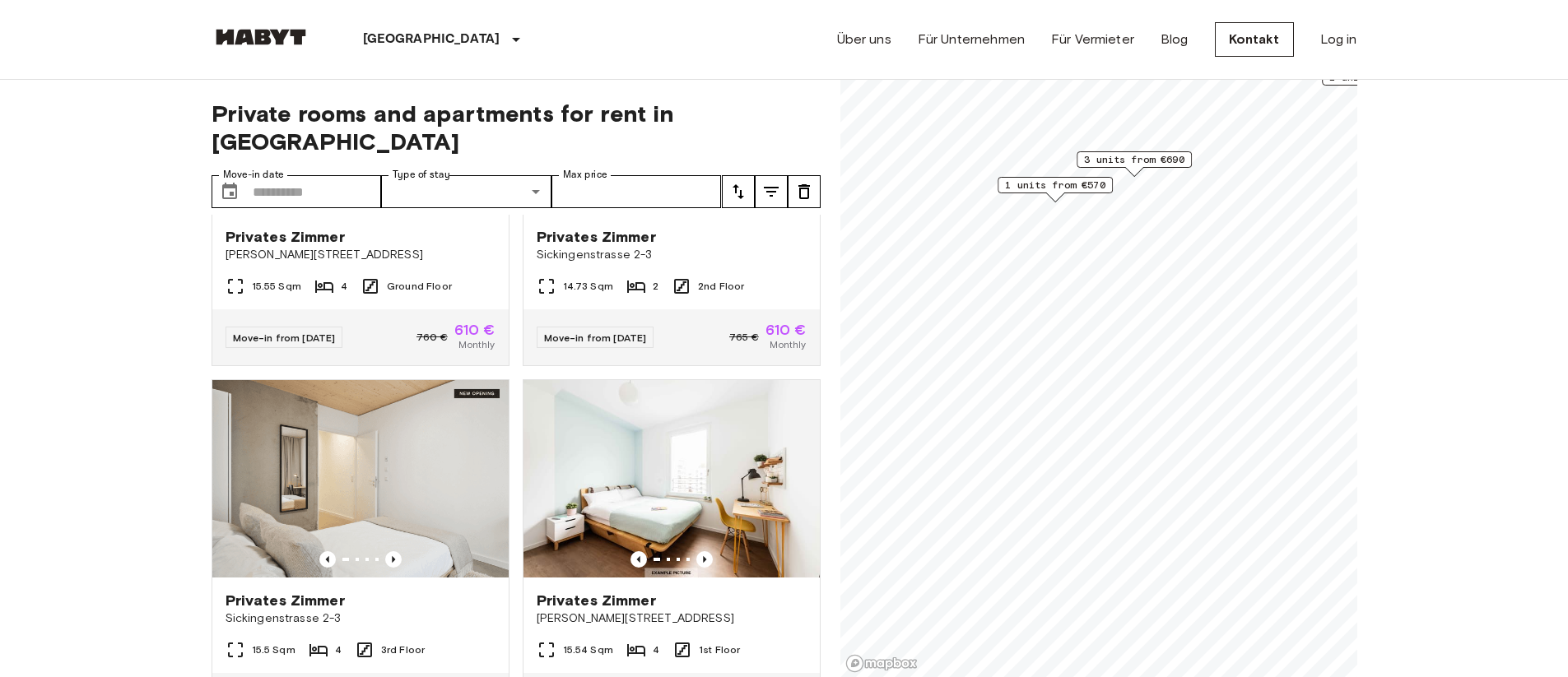
scroll to position [47896, 0]
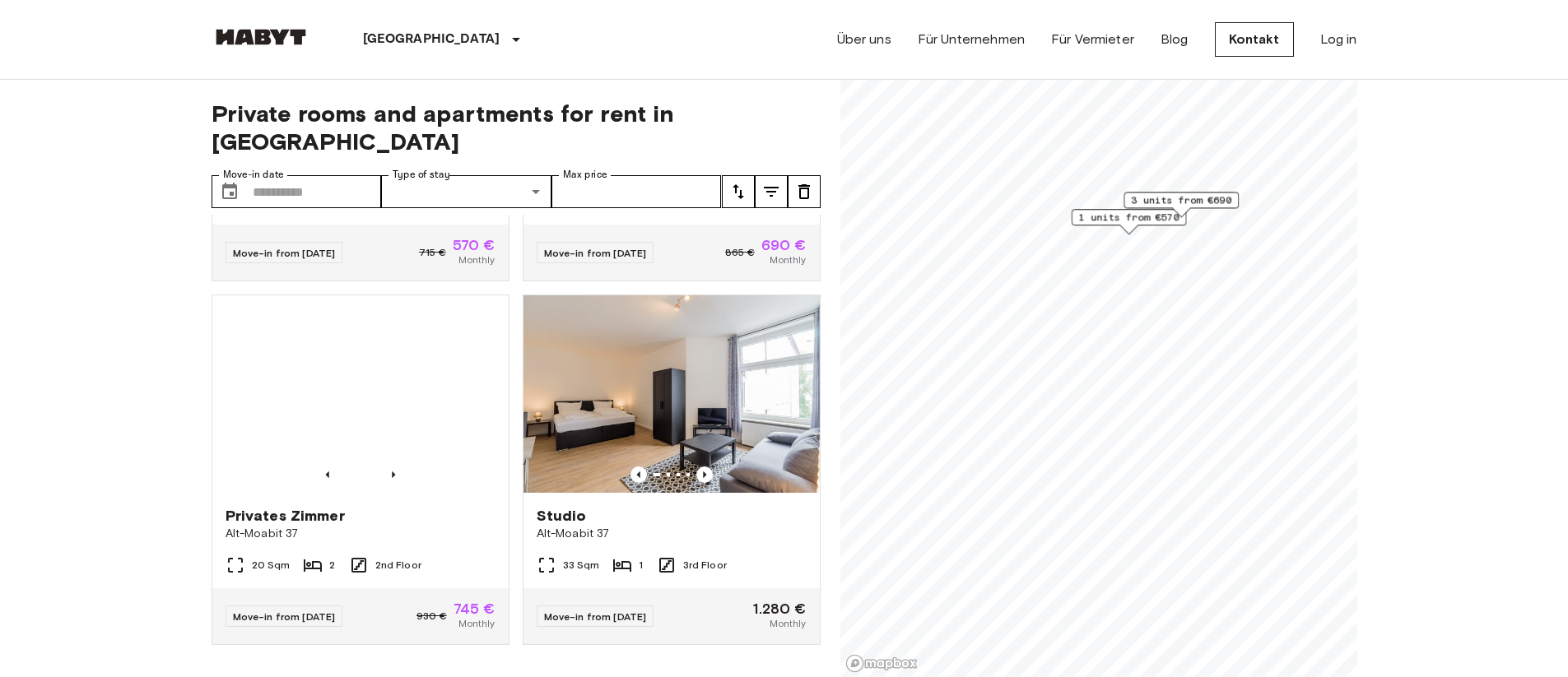
scroll to position [298, 0]
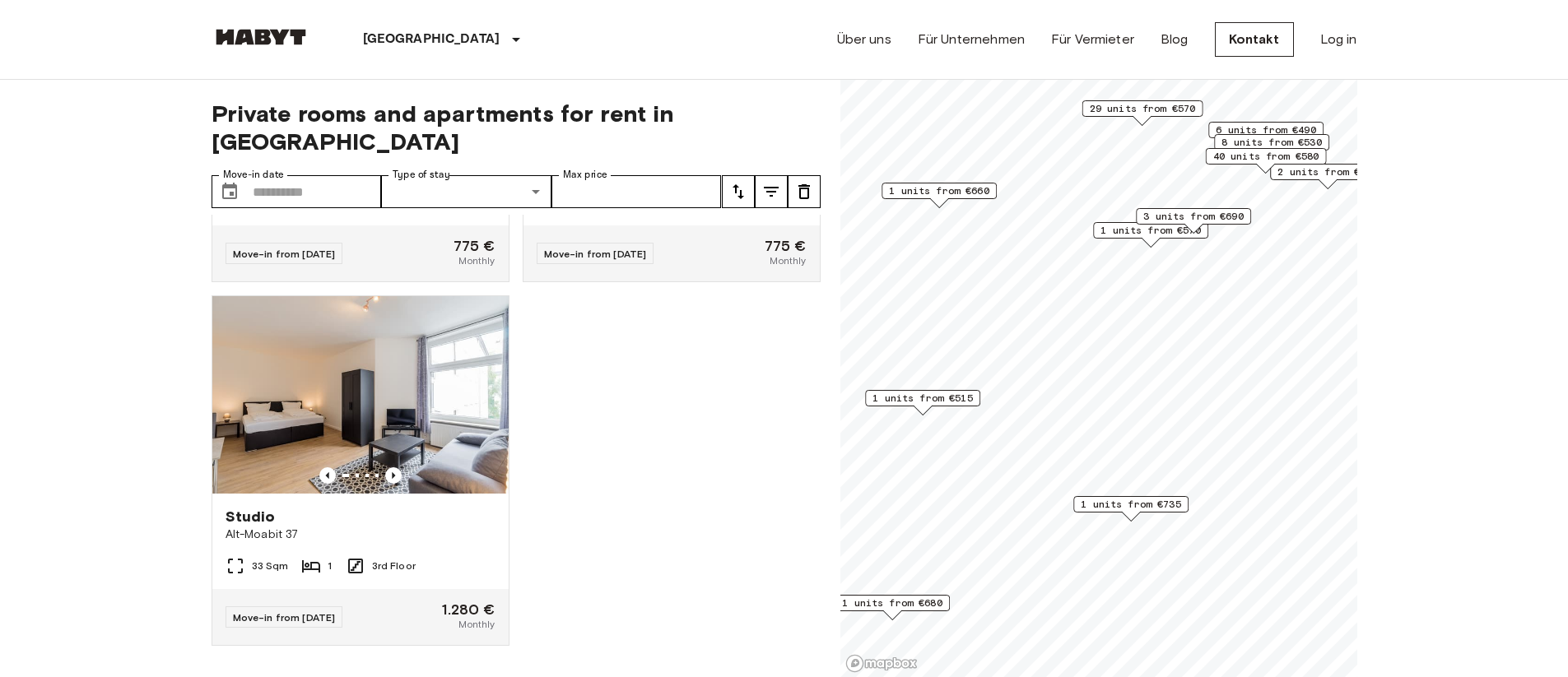
scroll to position [17031, 0]
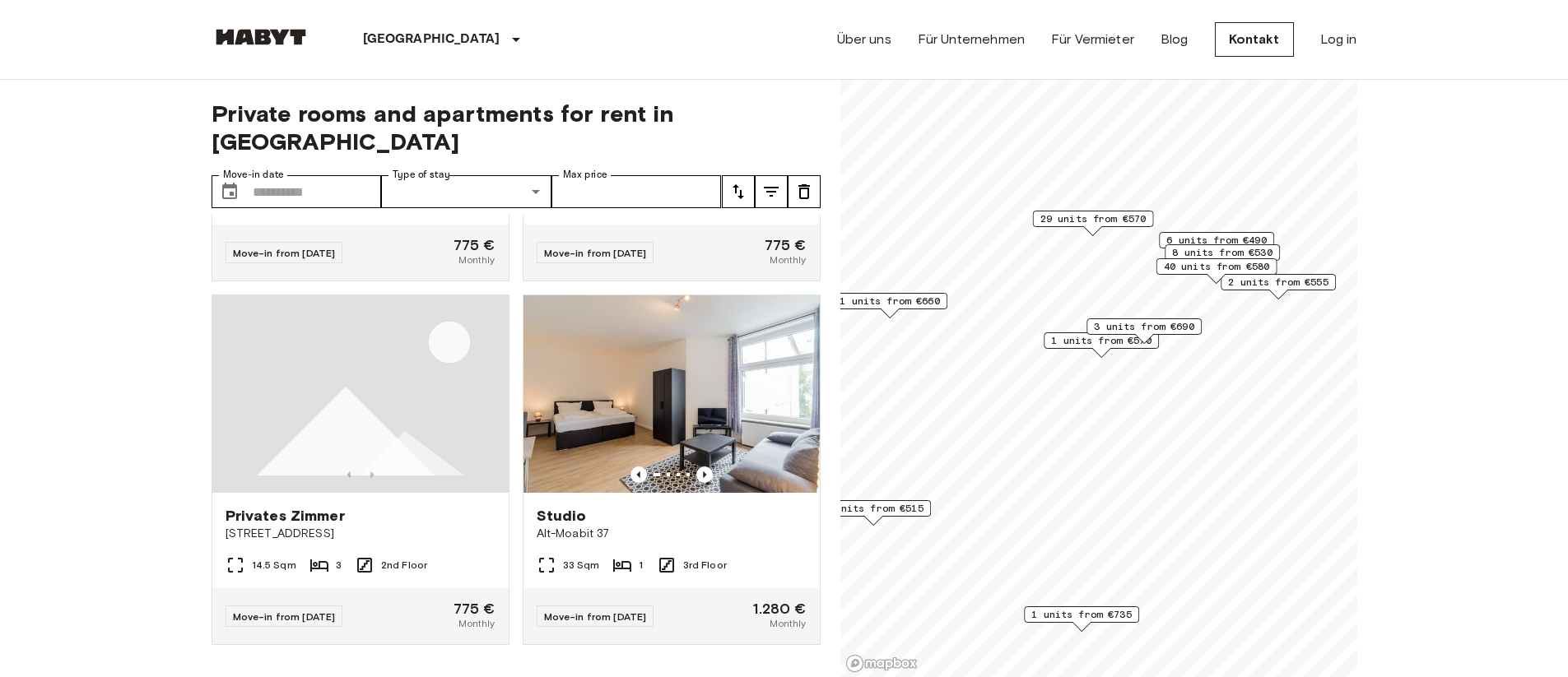
scroll to position [16659, 0]
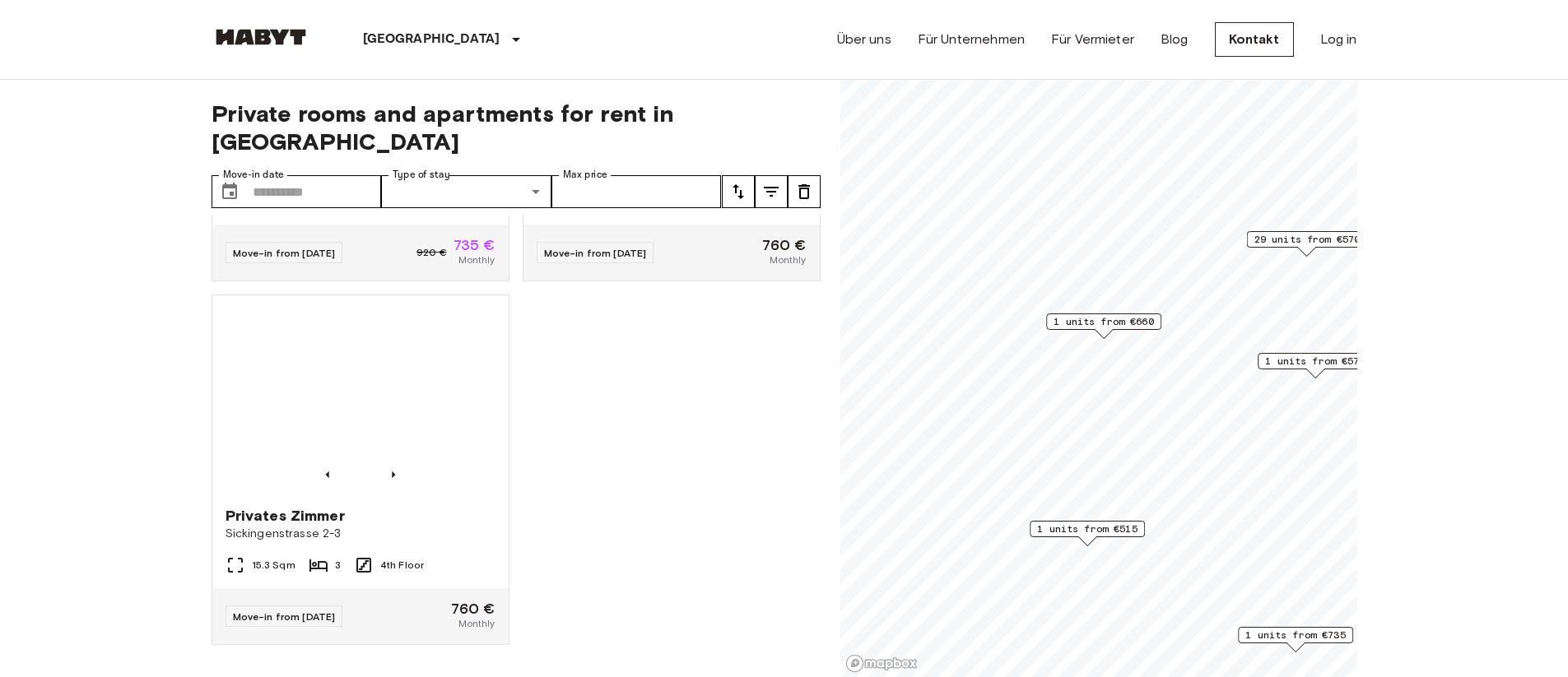
scroll to position [5875, 0]
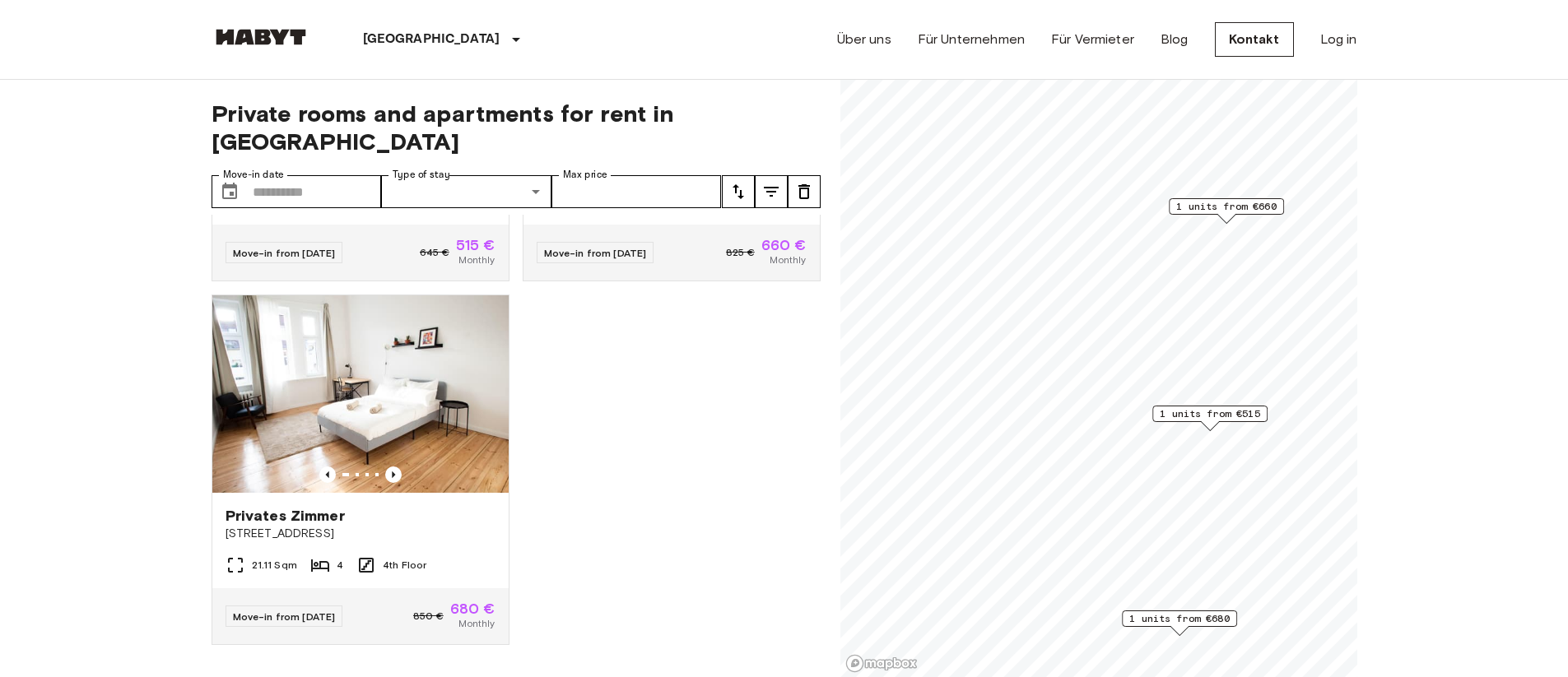
scroll to position [298, 0]
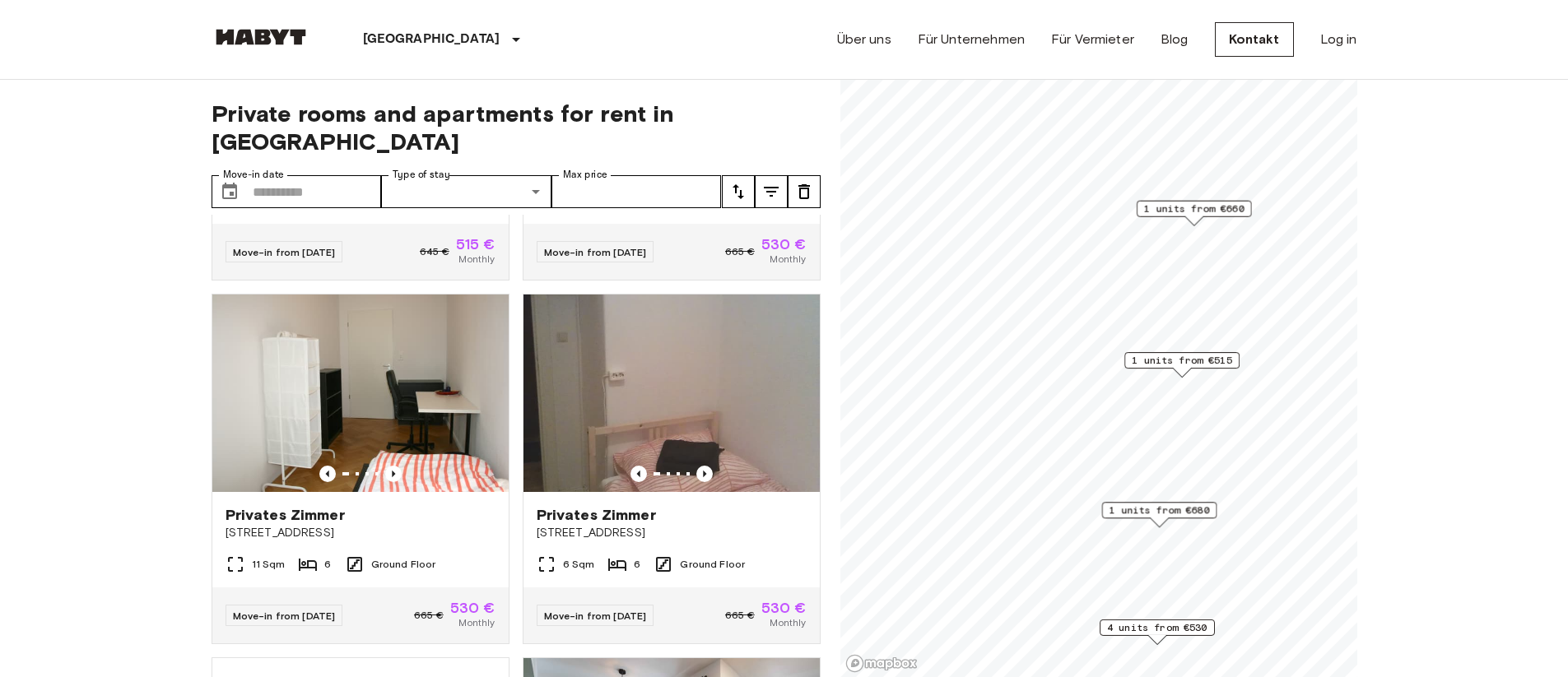
scroll to position [1041, 0]
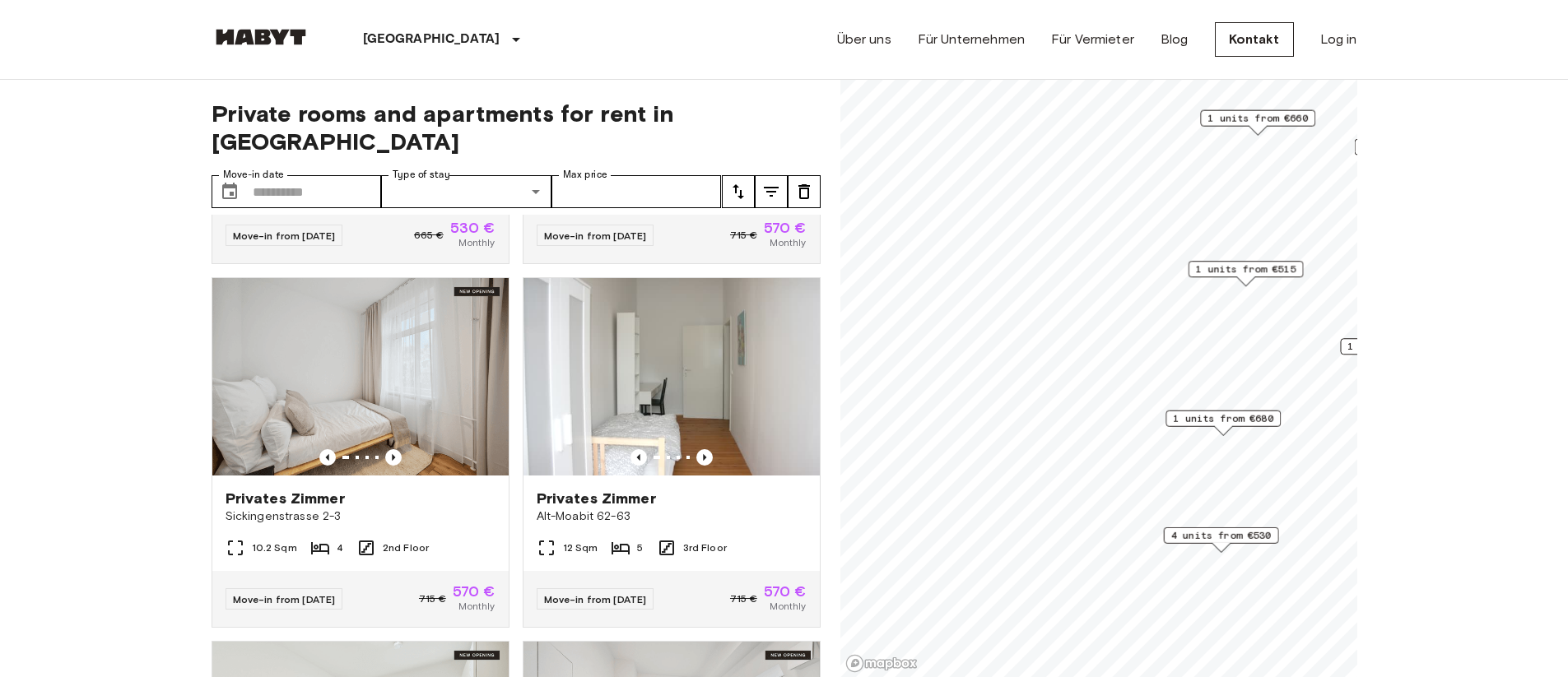
scroll to position [6619, 0]
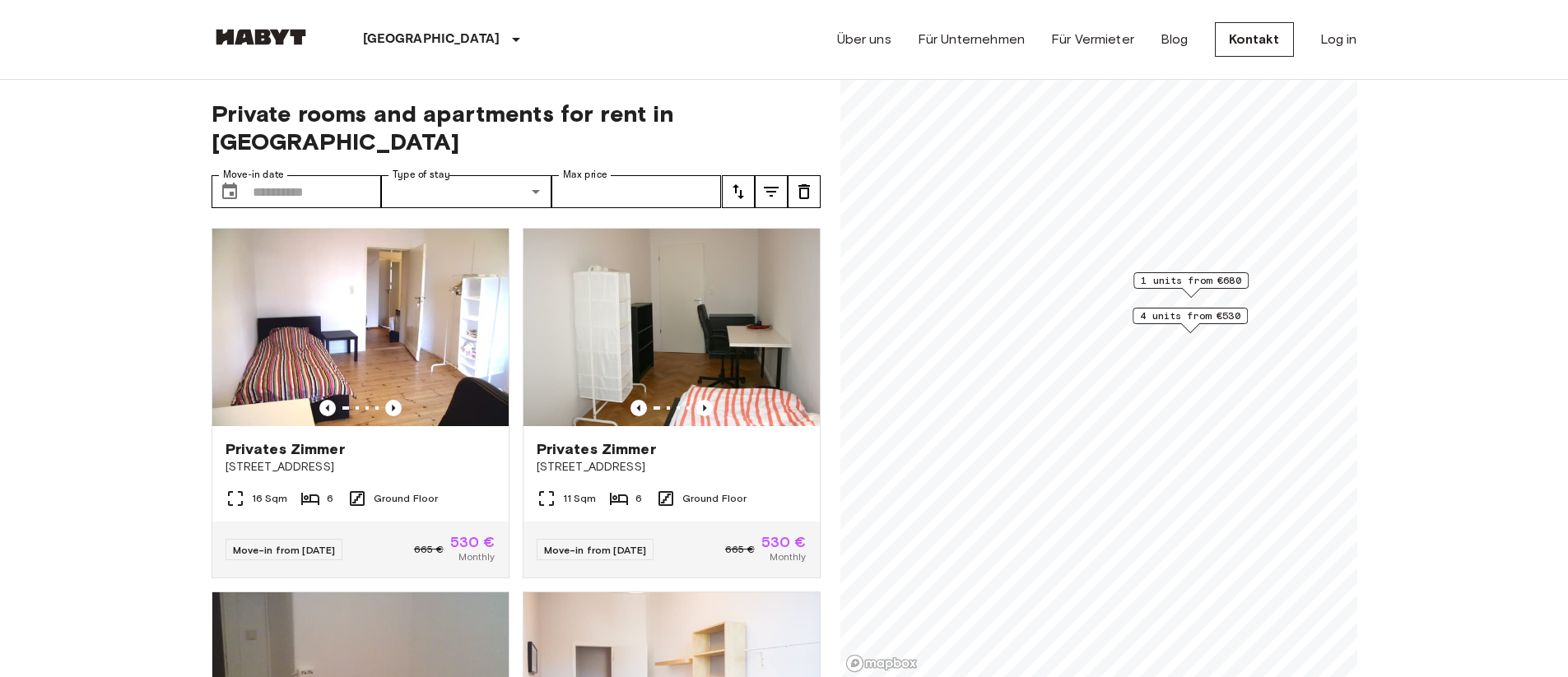
click at [1012, 80] on div "4 units from €530 1 units from €680" at bounding box center [1098, 80] width 517 height 0
